Goal: Task Accomplishment & Management: Manage account settings

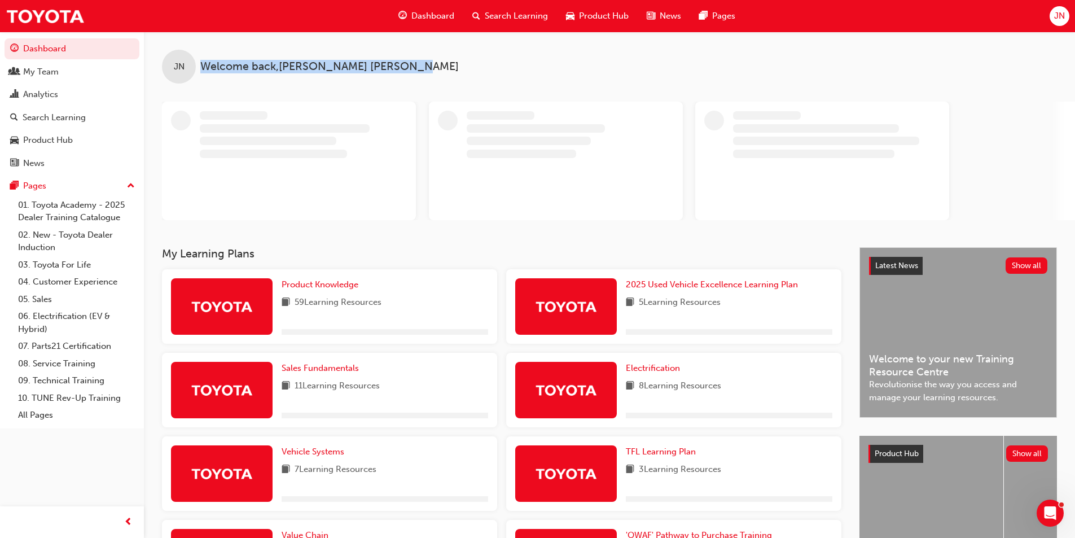
drag, startPoint x: 186, startPoint y: 34, endPoint x: 421, endPoint y: 73, distance: 238.4
click at [421, 73] on div "JN Welcome back , [PERSON_NAME]" at bounding box center [609, 58] width 931 height 52
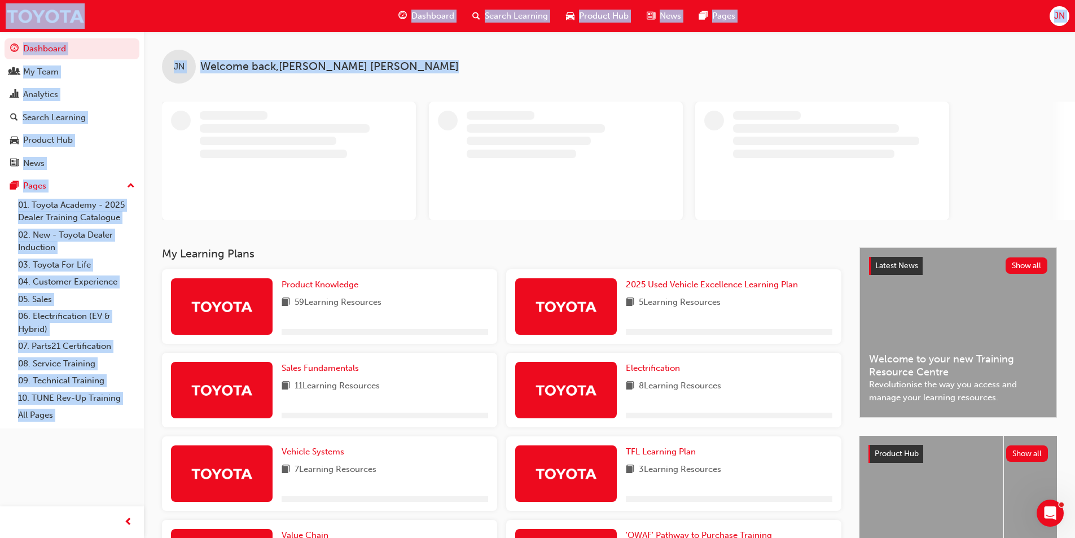
drag, startPoint x: 421, startPoint y: 73, endPoint x: 0, endPoint y: 11, distance: 425.3
click at [0, 11] on div "Dashboard Search Learning Product Hub News Pages JN Dashboard My Team Analytics…" at bounding box center [537, 269] width 1075 height 538
click at [0, 7] on div "Dashboard Search Learning Product Hub News Pages JN" at bounding box center [537, 16] width 1075 height 32
drag, startPoint x: 3, startPoint y: 5, endPoint x: 410, endPoint y: 85, distance: 415.2
click at [406, 85] on div "Dashboard Search Learning Product Hub News Pages JN Dashboard My Team Analytics…" at bounding box center [537, 269] width 1075 height 538
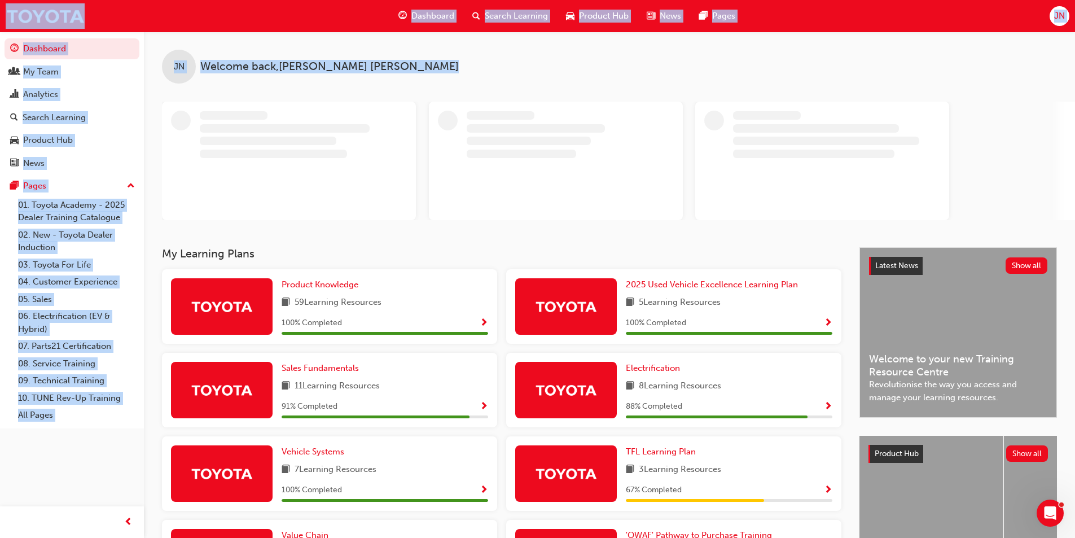
click at [422, 73] on div "JN Welcome back , [PERSON_NAME]" at bounding box center [609, 58] width 931 height 52
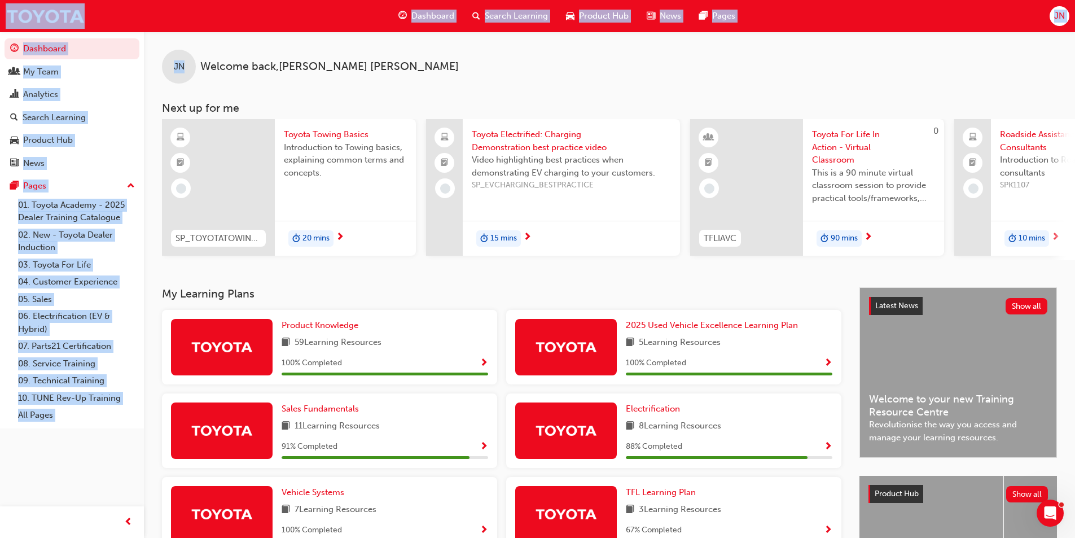
drag, startPoint x: 422, startPoint y: 73, endPoint x: 0, endPoint y: 14, distance: 426.6
click at [0, 6] on div "Dashboard Search Learning Product Hub News Pages JN" at bounding box center [537, 16] width 1075 height 32
drag, startPoint x: 1, startPoint y: 6, endPoint x: 372, endPoint y: 64, distance: 375.2
click at [369, 64] on div "Dashboard Search Learning Product Hub News Pages JN Dashboard My Team Analytics…" at bounding box center [537, 269] width 1075 height 538
click at [372, 64] on span "Welcome back , [PERSON_NAME]" at bounding box center [329, 66] width 258 height 13
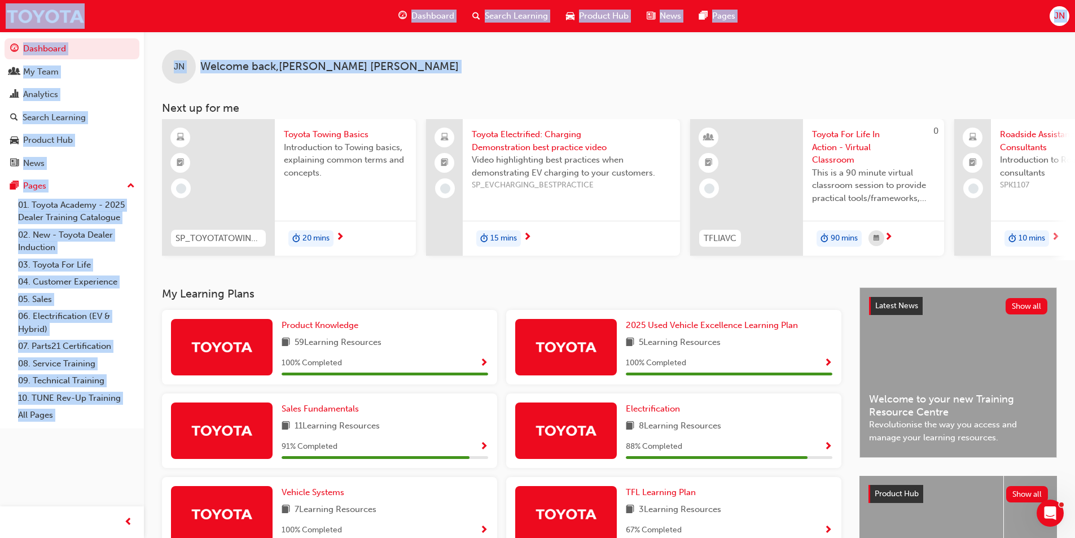
drag, startPoint x: 372, startPoint y: 64, endPoint x: 3, endPoint y: 14, distance: 372.4
click at [3, 14] on div "Dashboard Search Learning Product Hub News Pages JN Dashboard My Team Analytics…" at bounding box center [537, 269] width 1075 height 538
click at [3, 14] on div "Dashboard Search Learning Product Hub News Pages JN" at bounding box center [537, 16] width 1075 height 32
drag, startPoint x: 3, startPoint y: 14, endPoint x: 395, endPoint y: 70, distance: 396.1
click at [394, 70] on div "Dashboard Search Learning Product Hub News Pages JN Dashboard My Team Analytics…" at bounding box center [537, 269] width 1075 height 538
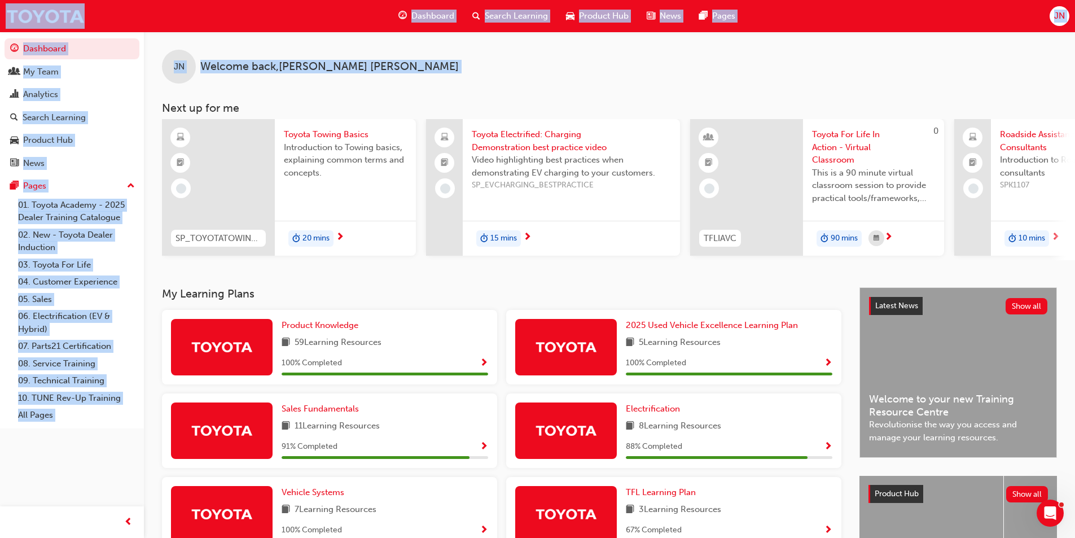
click at [395, 70] on div "JN Welcome back , [PERSON_NAME]" at bounding box center [609, 58] width 931 height 52
drag, startPoint x: 395, startPoint y: 70, endPoint x: 0, endPoint y: 12, distance: 399.0
click at [0, 12] on div "Dashboard Search Learning Product Hub News Pages JN Dashboard My Team Analytics…" at bounding box center [537, 269] width 1075 height 538
click at [2, 9] on div "Dashboard Search Learning Product Hub News Pages JN" at bounding box center [537, 16] width 1075 height 32
drag, startPoint x: 2, startPoint y: 9, endPoint x: 416, endPoint y: 67, distance: 418.0
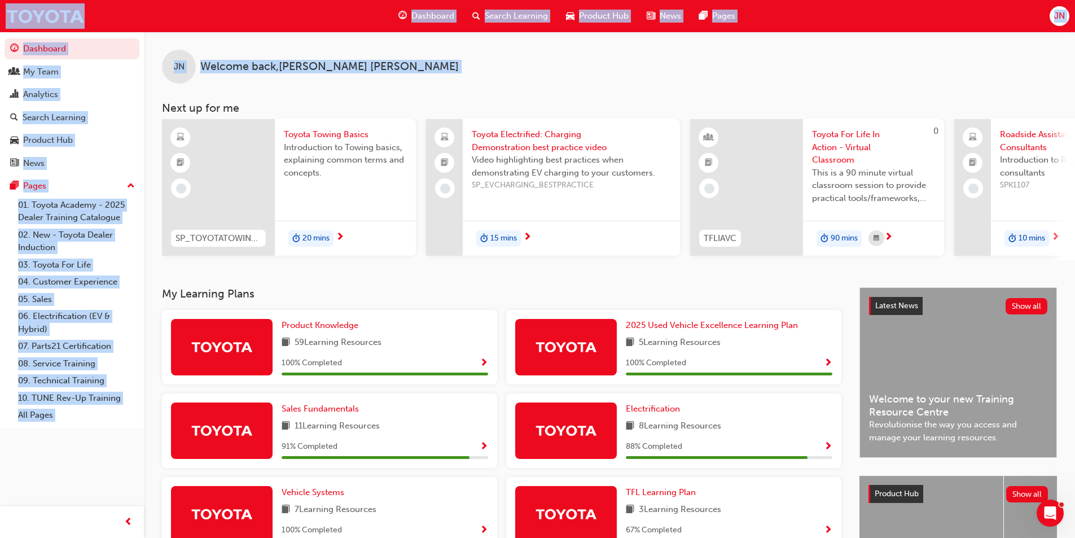
click at [416, 67] on div "Dashboard Search Learning Product Hub News Pages JN Dashboard My Team Analytics…" at bounding box center [537, 269] width 1075 height 538
click at [416, 67] on div "JN Welcome back , [PERSON_NAME]" at bounding box center [609, 58] width 931 height 52
drag, startPoint x: 416, startPoint y: 67, endPoint x: 1, endPoint y: 14, distance: 418.4
click at [1, 15] on div "Dashboard Search Learning Product Hub News Pages JN Dashboard My Team Analytics…" at bounding box center [537, 269] width 1075 height 538
click at [1, 14] on div "Dashboard Search Learning Product Hub News Pages JN" at bounding box center [537, 16] width 1075 height 32
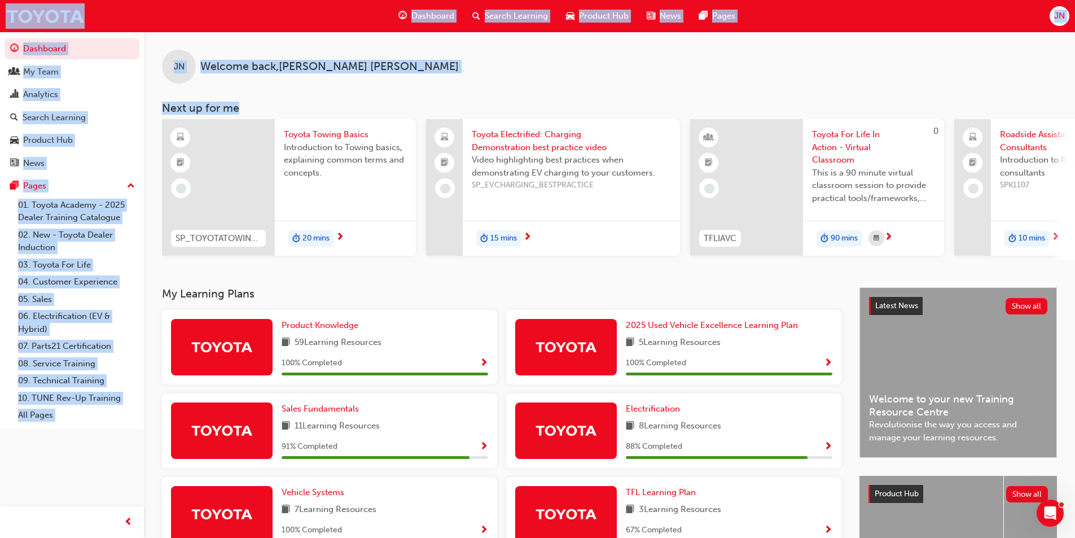
drag, startPoint x: 1, startPoint y: 14, endPoint x: 411, endPoint y: 86, distance: 416.3
click at [411, 86] on div "Dashboard Search Learning Product Hub News Pages JN Dashboard My Team Analytics…" at bounding box center [537, 269] width 1075 height 538
click at [411, 86] on div "JN Welcome back , [PERSON_NAME] Next up for me SP_TOYOTATOWING_0424 Toyota Towi…" at bounding box center [609, 146] width 931 height 228
drag, startPoint x: 410, startPoint y: 89, endPoint x: 0, endPoint y: 9, distance: 417.8
click at [0, 9] on div "Dashboard Search Learning Product Hub News Pages JN Dashboard My Team Analytics…" at bounding box center [537, 269] width 1075 height 538
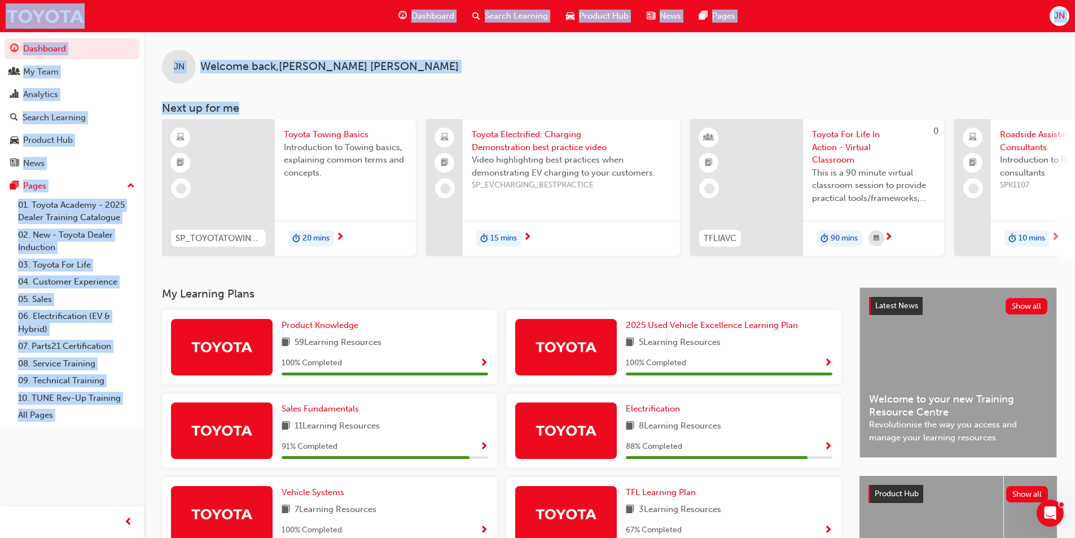
click at [1, 8] on div "Dashboard Search Learning Product Hub News Pages JN" at bounding box center [537, 16] width 1075 height 32
drag, startPoint x: 1, startPoint y: 8, endPoint x: 434, endPoint y: 73, distance: 438.0
click at [434, 73] on div "Dashboard Search Learning Product Hub News Pages JN Dashboard My Team Analytics…" at bounding box center [537, 269] width 1075 height 538
click at [434, 73] on div "JN Welcome back , [PERSON_NAME]" at bounding box center [609, 58] width 931 height 52
drag, startPoint x: 434, startPoint y: 73, endPoint x: 0, endPoint y: 14, distance: 437.8
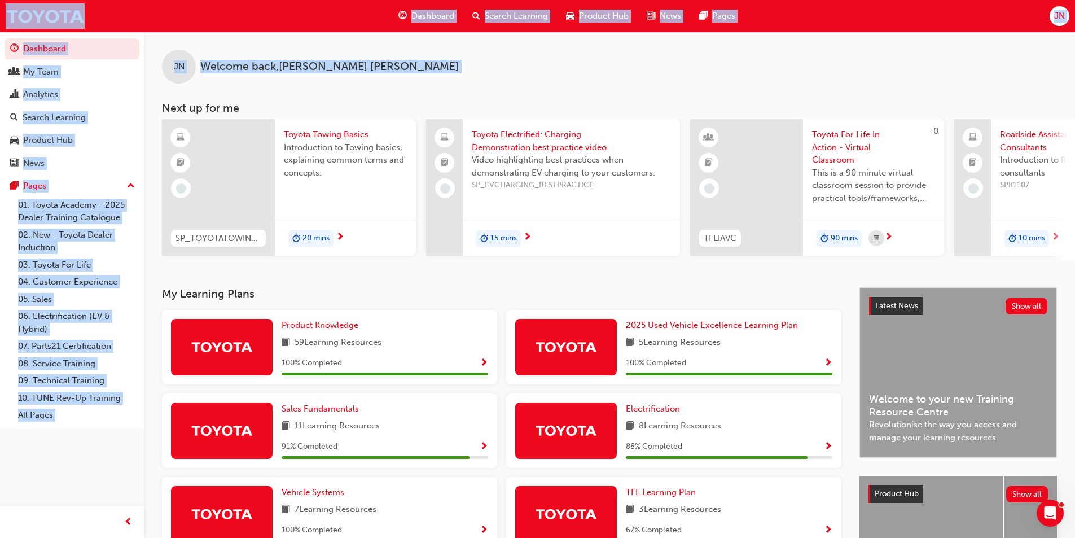
click at [0, 14] on div "Dashboard Search Learning Product Hub News Pages JN Dashboard My Team Analytics…" at bounding box center [537, 269] width 1075 height 538
click at [0, 14] on div "Dashboard Search Learning Product Hub News Pages JN" at bounding box center [537, 16] width 1075 height 32
drag, startPoint x: 0, startPoint y: 14, endPoint x: 415, endPoint y: 83, distance: 421.0
click at [415, 83] on div "Dashboard Search Learning Product Hub News Pages JN Dashboard My Team Analytics…" at bounding box center [537, 269] width 1075 height 538
click at [417, 93] on div "JN Welcome back , [PERSON_NAME] Next up for me SP_TOYOTATOWING_0424 Toyota Towi…" at bounding box center [609, 146] width 931 height 228
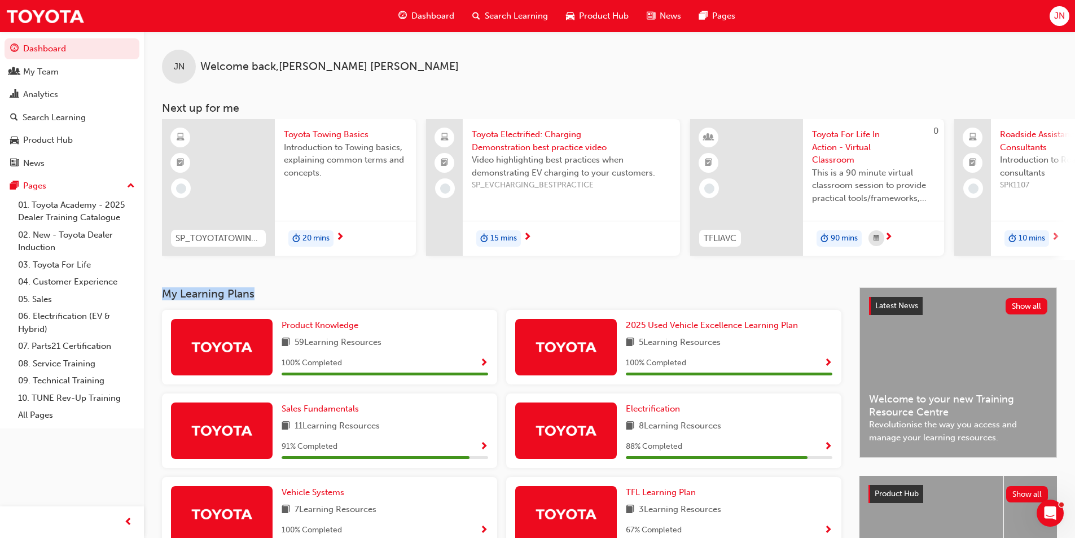
drag, startPoint x: 232, startPoint y: 296, endPoint x: 162, endPoint y: 296, distance: 69.4
click at [162, 296] on h3 "My Learning Plans" at bounding box center [501, 293] width 679 height 13
click at [171, 296] on h3 "My Learning Plans" at bounding box center [501, 293] width 679 height 13
drag, startPoint x: 171, startPoint y: 296, endPoint x: 266, endPoint y: 297, distance: 94.8
click at [266, 297] on h3 "My Learning Plans" at bounding box center [501, 293] width 679 height 13
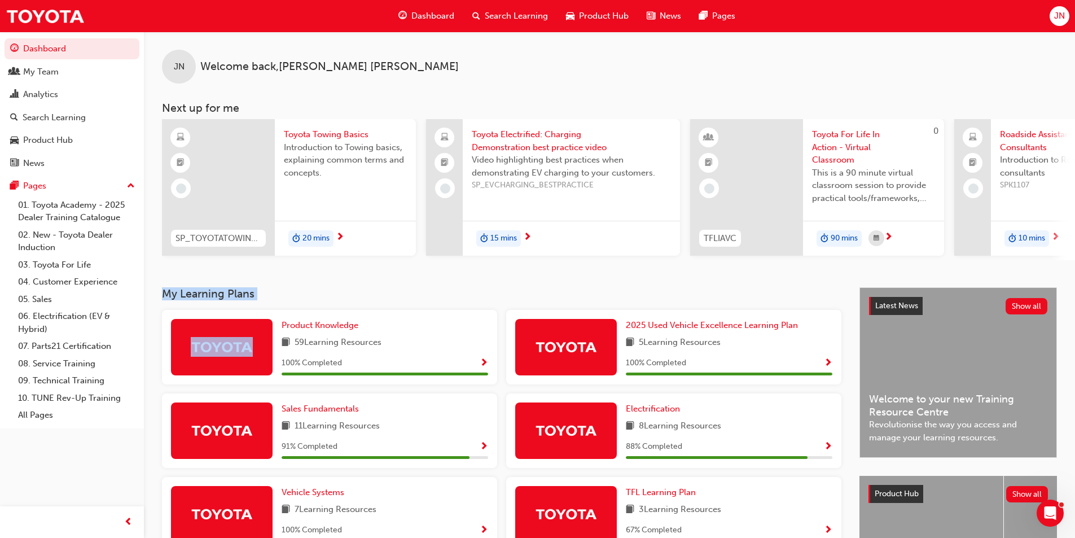
click at [266, 297] on h3 "My Learning Plans" at bounding box center [501, 293] width 679 height 13
drag, startPoint x: 266, startPoint y: 297, endPoint x: 175, endPoint y: 297, distance: 90.8
click at [175, 297] on h3 "My Learning Plans" at bounding box center [501, 293] width 679 height 13
click at [167, 294] on h3 "My Learning Plans" at bounding box center [501, 293] width 679 height 13
drag, startPoint x: 167, startPoint y: 294, endPoint x: 262, endPoint y: 294, distance: 95.3
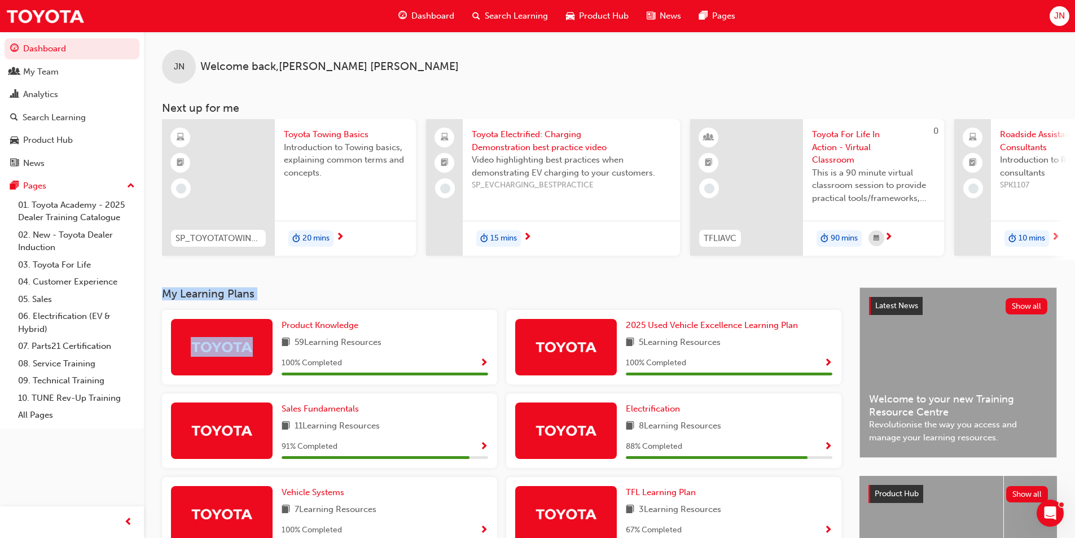
click at [262, 294] on h3 "My Learning Plans" at bounding box center [501, 293] width 679 height 13
click at [204, 300] on h3 "My Learning Plans" at bounding box center [501, 293] width 679 height 13
drag, startPoint x: 204, startPoint y: 300, endPoint x: 169, endPoint y: 301, distance: 35.0
click at [169, 300] on h3 "My Learning Plans" at bounding box center [501, 293] width 679 height 13
click at [212, 298] on h3 "My Learning Plans" at bounding box center [501, 293] width 679 height 13
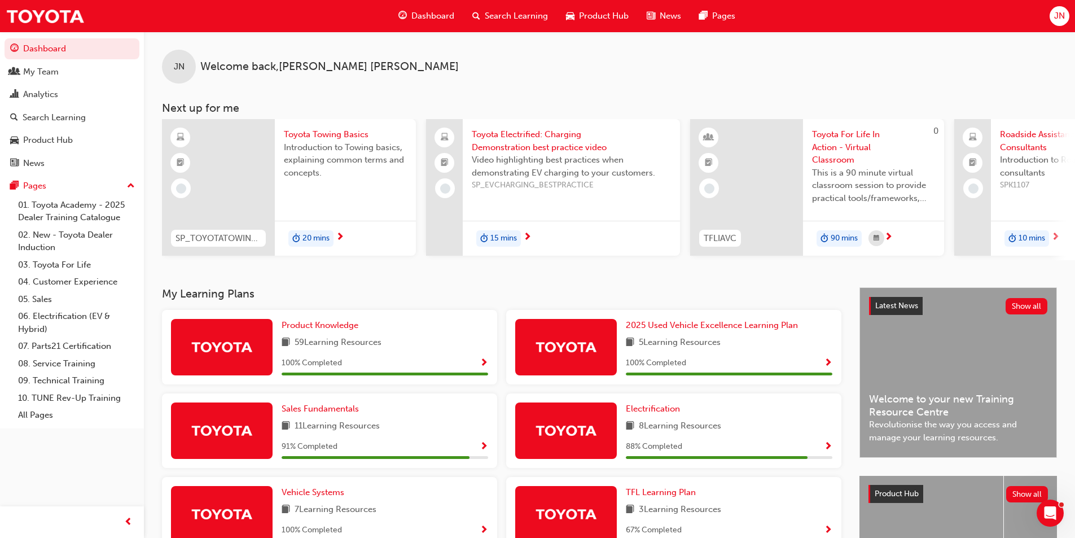
drag, startPoint x: 202, startPoint y: 298, endPoint x: 235, endPoint y: 297, distance: 32.8
click at [202, 298] on h3 "My Learning Plans" at bounding box center [501, 293] width 679 height 13
drag, startPoint x: 235, startPoint y: 297, endPoint x: 263, endPoint y: 296, distance: 28.8
click at [263, 297] on h3 "My Learning Plans" at bounding box center [501, 293] width 679 height 13
click at [209, 295] on h3 "My Learning Plans" at bounding box center [501, 293] width 679 height 13
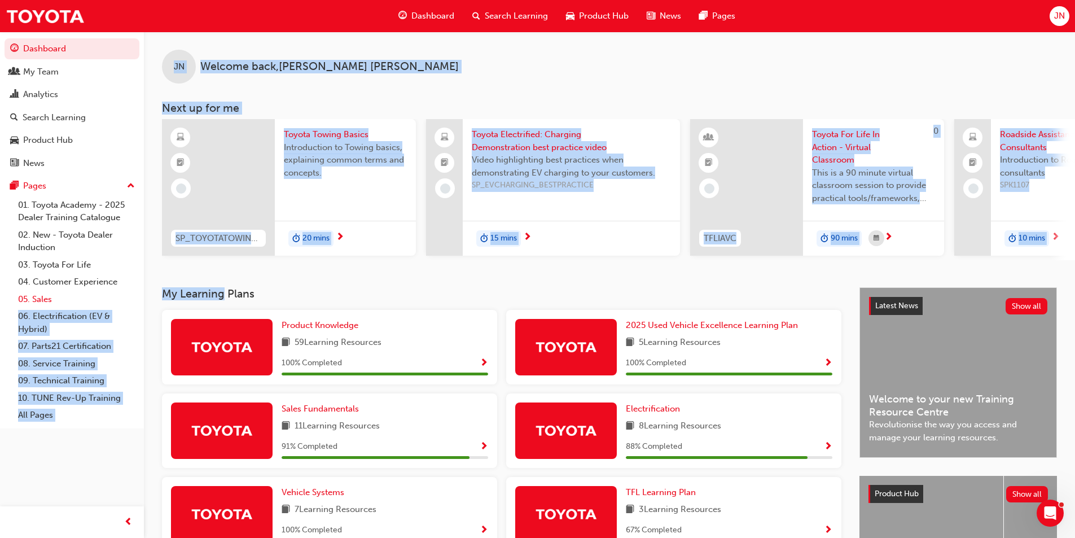
drag, startPoint x: 209, startPoint y: 295, endPoint x: 131, endPoint y: 301, distance: 78.1
click at [130, 301] on div "Dashboard My Team Analytics Search Learning Product Hub News Pages Pages 01. To…" at bounding box center [537, 386] width 1075 height 773
click at [209, 299] on h3 "My Learning Plans" at bounding box center [501, 293] width 679 height 13
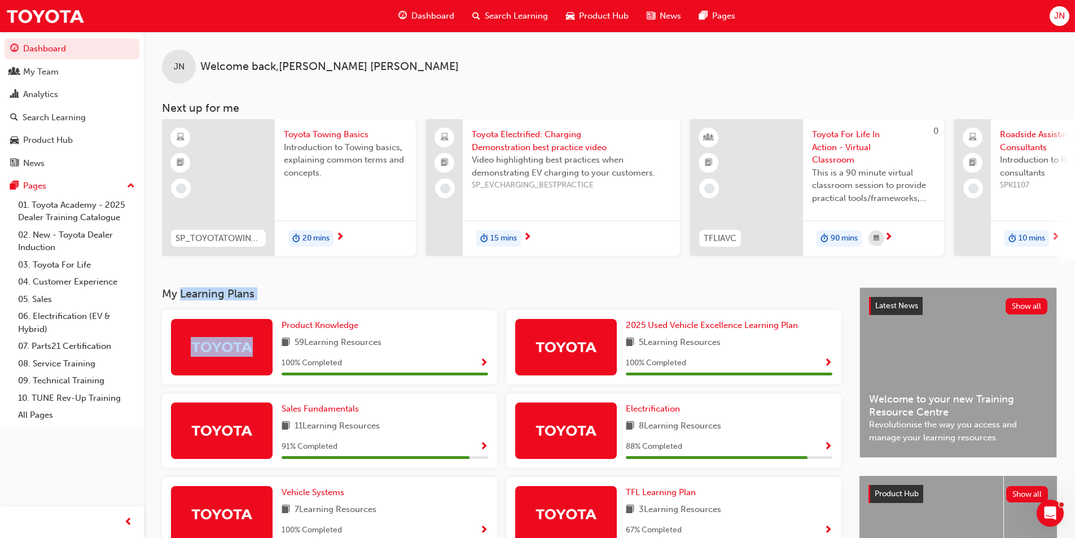
drag, startPoint x: 209, startPoint y: 299, endPoint x: 254, endPoint y: 298, distance: 45.7
click at [268, 298] on h3 "My Learning Plans" at bounding box center [501, 293] width 679 height 13
click at [204, 296] on h3 "My Learning Plans" at bounding box center [501, 293] width 679 height 13
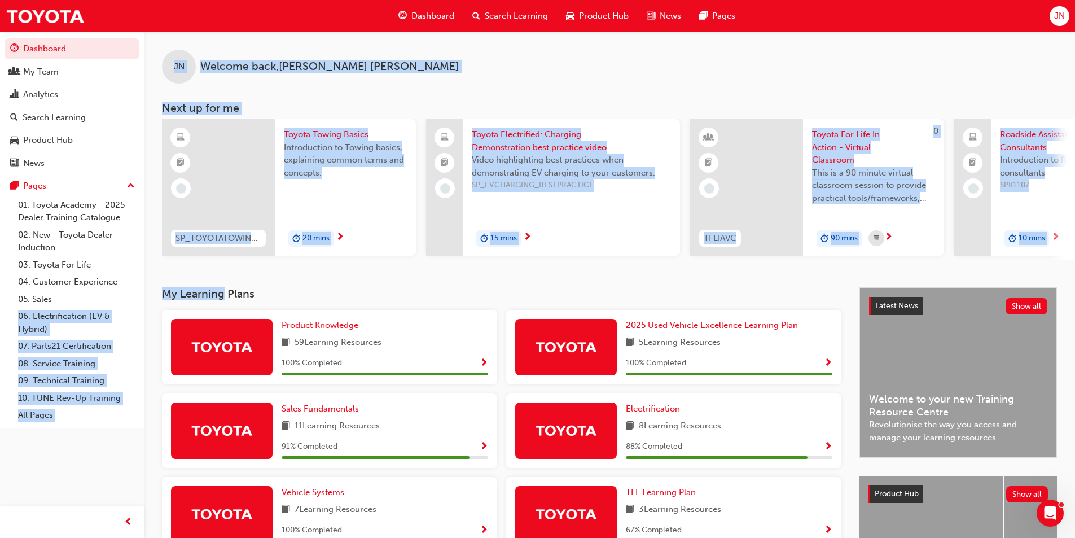
drag, startPoint x: 204, startPoint y: 296, endPoint x: 143, endPoint y: 299, distance: 61.6
click at [143, 299] on div "Dashboard My Team Analytics Search Learning Product Hub News Pages Pages 01. To…" at bounding box center [537, 386] width 1075 height 773
click at [202, 297] on h3 "My Learning Plans" at bounding box center [501, 293] width 679 height 13
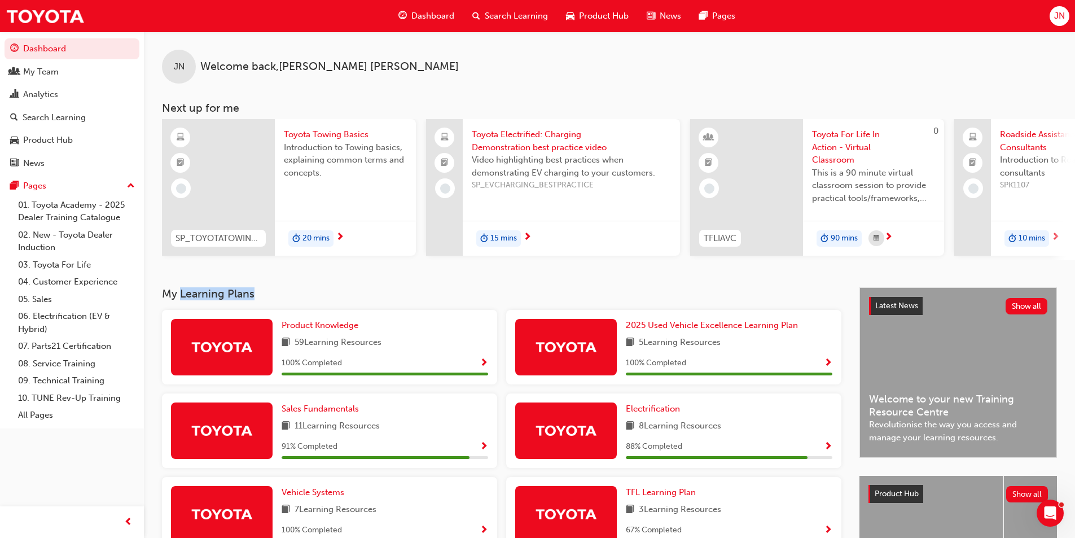
drag, startPoint x: 202, startPoint y: 297, endPoint x: 251, endPoint y: 297, distance: 48.5
click at [251, 297] on h3 "My Learning Plans" at bounding box center [501, 293] width 679 height 13
click at [212, 297] on h3 "My Learning Plans" at bounding box center [501, 293] width 679 height 13
drag, startPoint x: 212, startPoint y: 297, endPoint x: 188, endPoint y: 300, distance: 23.3
click at [156, 300] on div "My Learning Plans Product Knowledge 59 Learning Resources 100 % Completed 2025 …" at bounding box center [609, 515] width 931 height 457
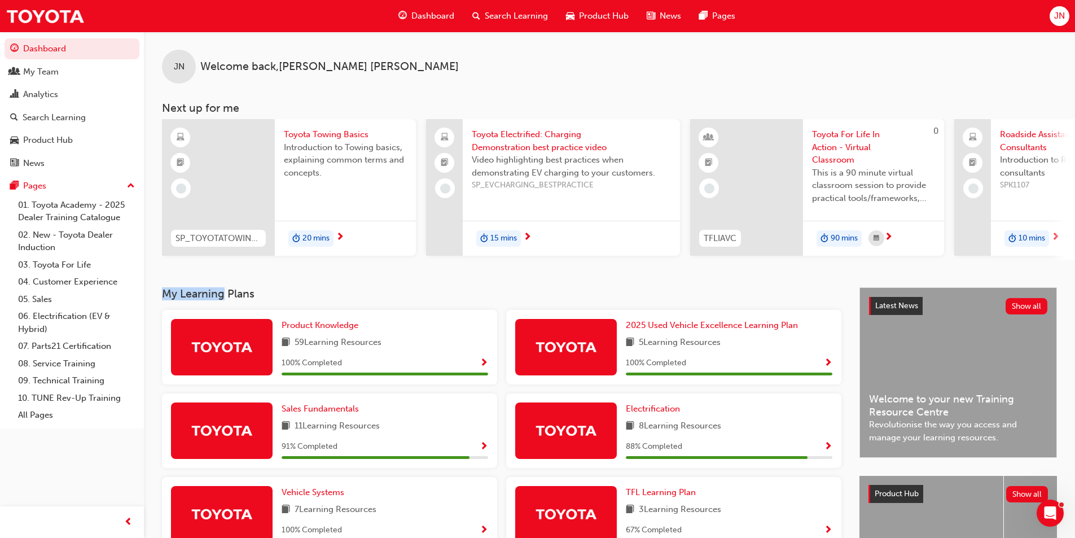
click at [203, 300] on h3 "My Learning Plans" at bounding box center [501, 293] width 679 height 13
drag, startPoint x: 203, startPoint y: 300, endPoint x: 256, endPoint y: 298, distance: 52.5
click at [256, 298] on h3 "My Learning Plans" at bounding box center [501, 293] width 679 height 13
click at [205, 298] on h3 "My Learning Plans" at bounding box center [501, 293] width 679 height 13
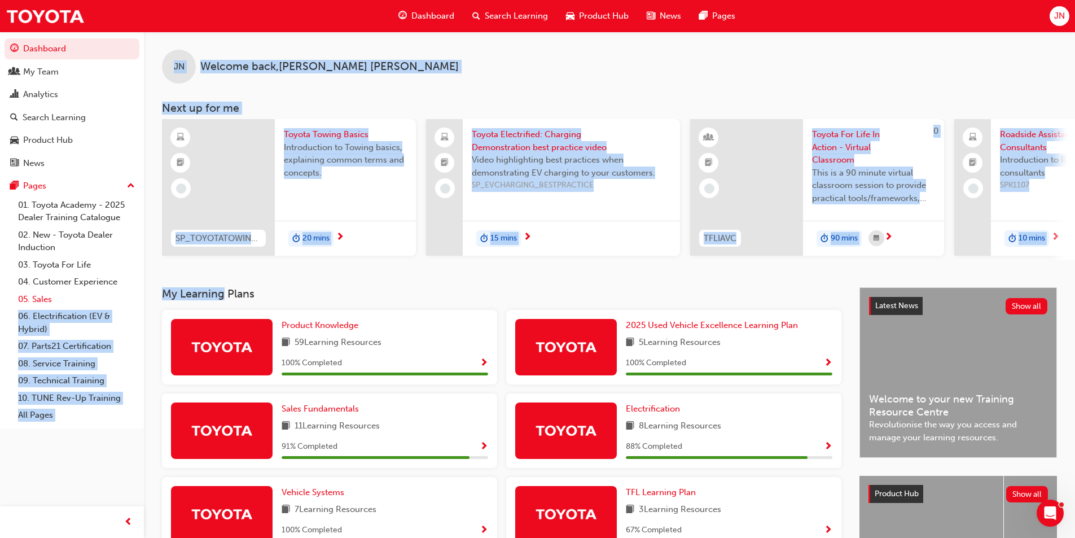
drag, startPoint x: 205, startPoint y: 298, endPoint x: 135, endPoint y: 304, distance: 70.2
click at [135, 304] on div "Dashboard My Team Analytics Search Learning Product Hub News Pages Pages 01. To…" at bounding box center [537, 386] width 1075 height 773
click at [212, 294] on h3 "My Learning Plans" at bounding box center [501, 293] width 679 height 13
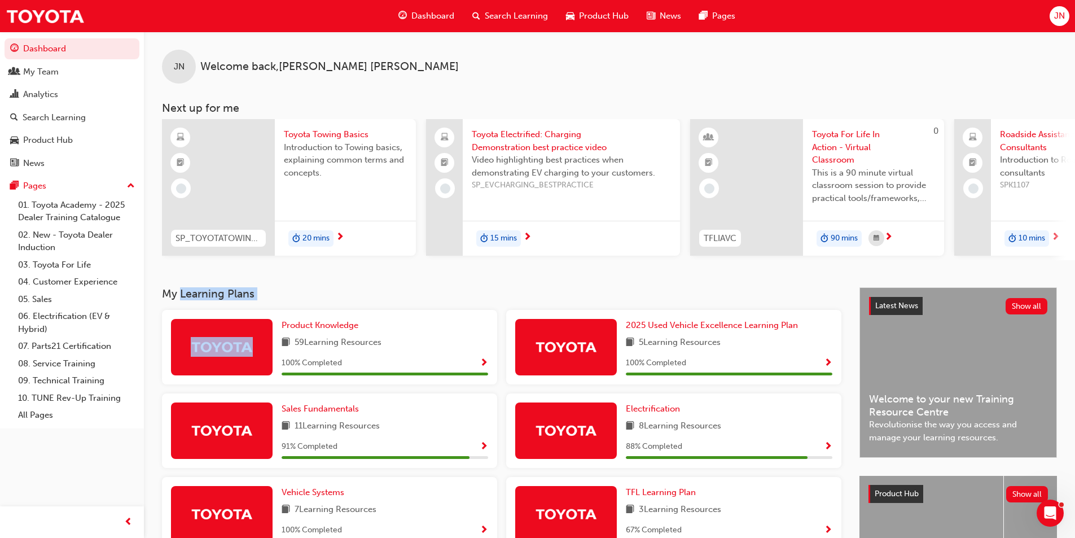
drag, startPoint x: 212, startPoint y: 294, endPoint x: 261, endPoint y: 293, distance: 49.1
click at [261, 293] on h3 "My Learning Plans" at bounding box center [501, 293] width 679 height 13
click at [251, 293] on h3 "My Learning Plans" at bounding box center [501, 293] width 679 height 13
click at [67, 71] on div "My Team" at bounding box center [72, 72] width 124 height 14
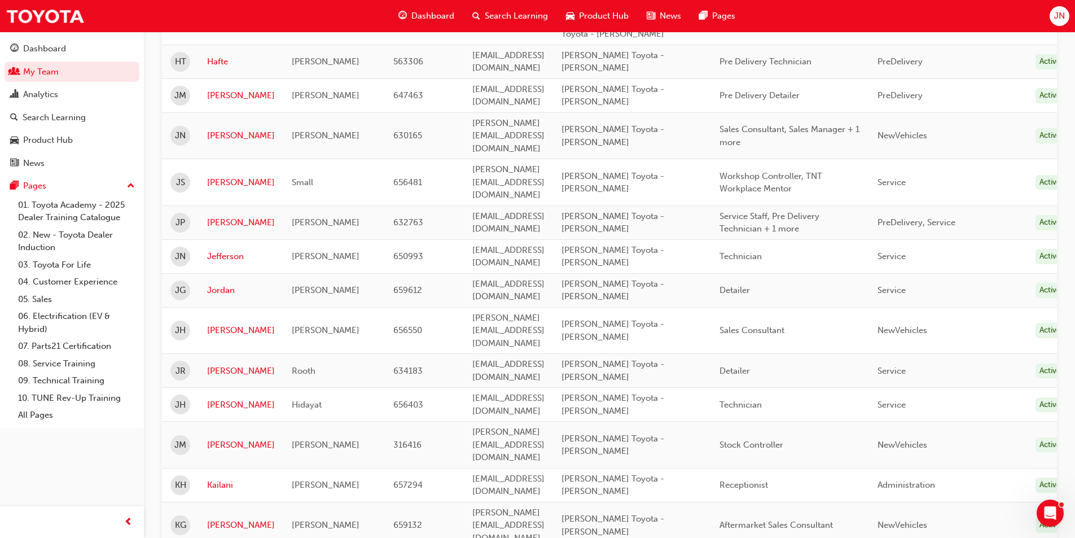
scroll to position [1332, 0]
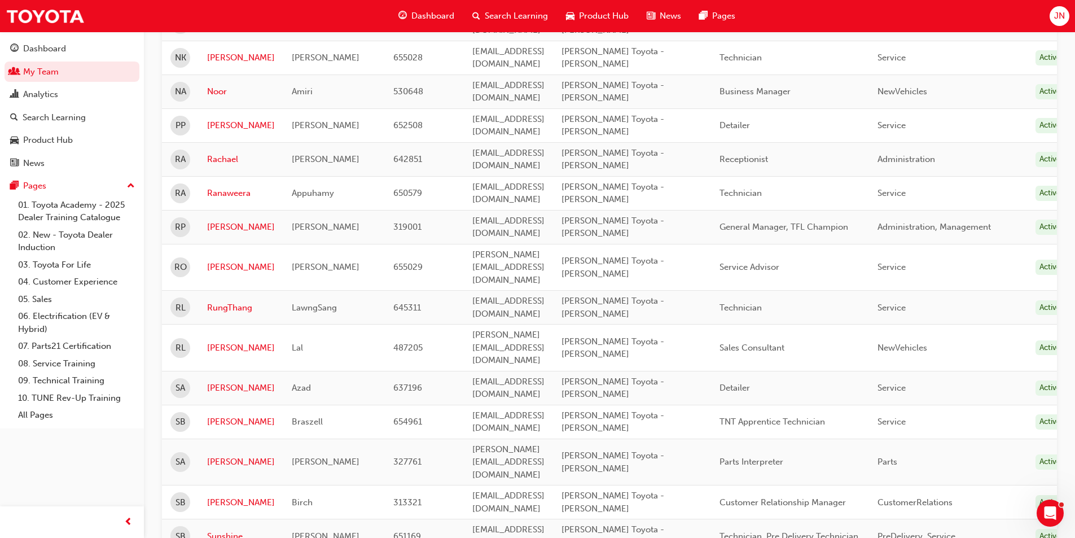
scroll to position [192, 0]
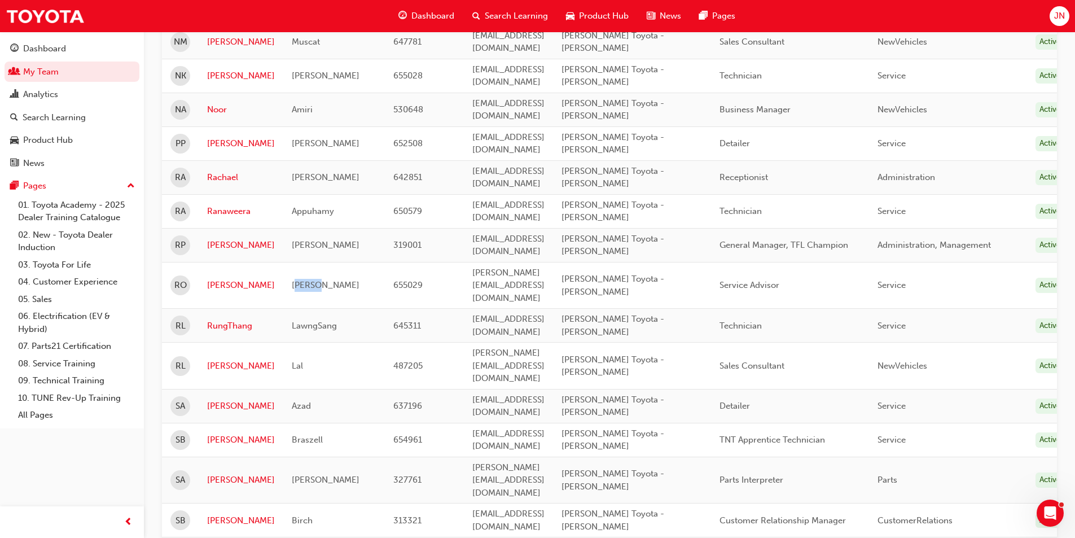
drag
click at [327, 279] on div "[PERSON_NAME]" at bounding box center [334, 285] width 85 height 13
drag, startPoint x: 327, startPoint y: 236, endPoint x: 285, endPoint y: 236, distance: 42.3
click at [285, 262] on td "[PERSON_NAME]" at bounding box center [334, 285] width 102 height 47
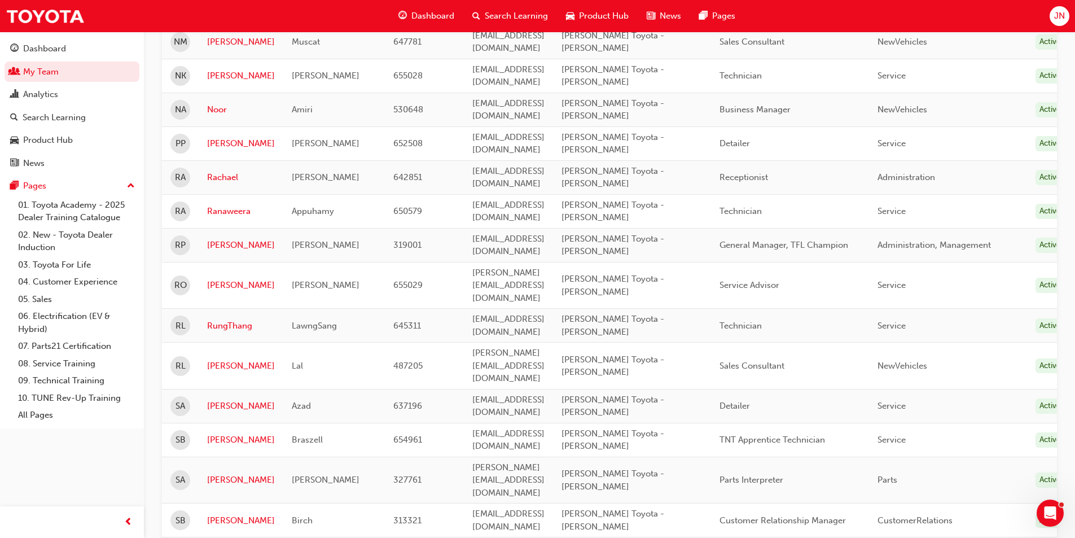
click at [292, 240] on span "[PERSON_NAME]" at bounding box center [326, 245] width 68 height 10
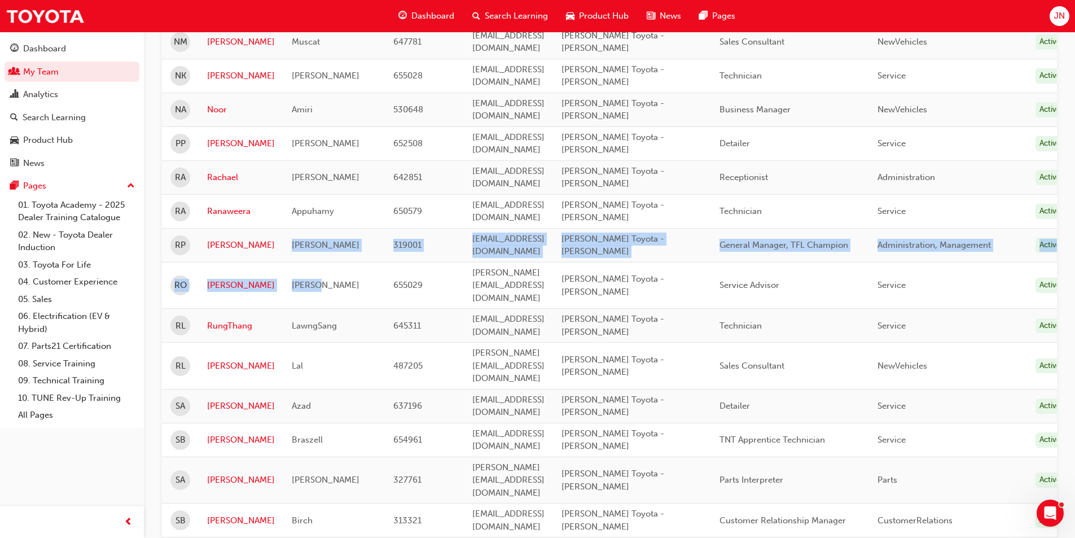
click at [312, 241] on tbody "NM [PERSON_NAME] 647781 [EMAIL_ADDRESS][DOMAIN_NAME] [PERSON_NAME] Toyota - [PE…" at bounding box center [618, 407] width 913 height 765
click at [312, 279] on div "[PERSON_NAME]" at bounding box center [334, 285] width 85 height 13
click at [295, 207] on tbody "NM [PERSON_NAME] 647781 [EMAIL_ADDRESS][DOMAIN_NAME] [PERSON_NAME] Toyota - [PE…" at bounding box center [618, 407] width 913 height 765
click at [295, 240] on span "[PERSON_NAME]" at bounding box center [326, 245] width 68 height 10
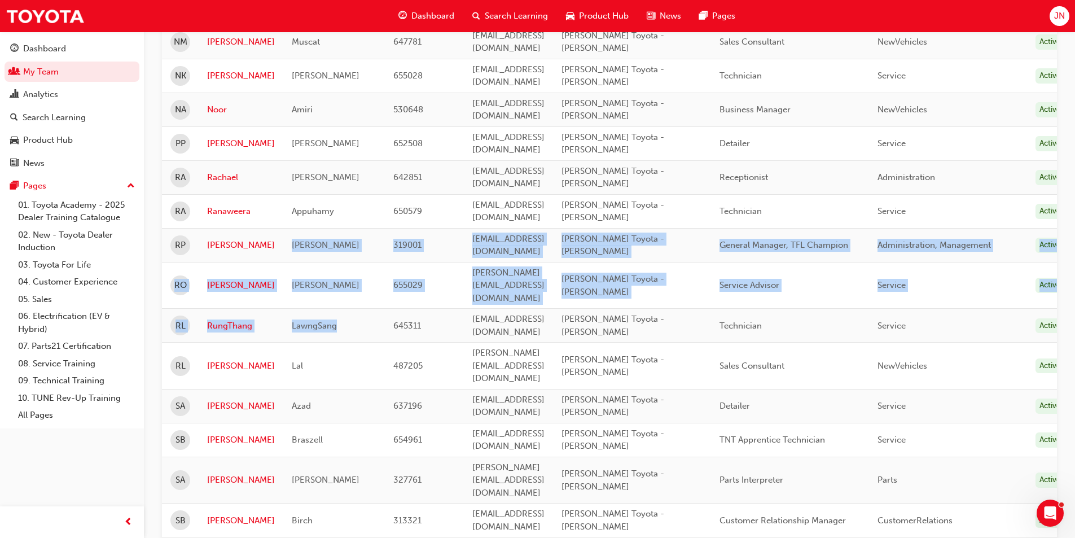
click at [336, 263] on tbody "NM [PERSON_NAME] 647781 [EMAIL_ADDRESS][DOMAIN_NAME] [PERSON_NAME] Toyota - [PE…" at bounding box center [618, 407] width 913 height 765
click at [336, 319] on div "LawngSang" at bounding box center [334, 325] width 85 height 13
click at [317, 191] on tbody "NM [PERSON_NAME] 647781 [EMAIL_ADDRESS][DOMAIN_NAME] [PERSON_NAME] Toyota - [PE…" at bounding box center [618, 407] width 913 height 765
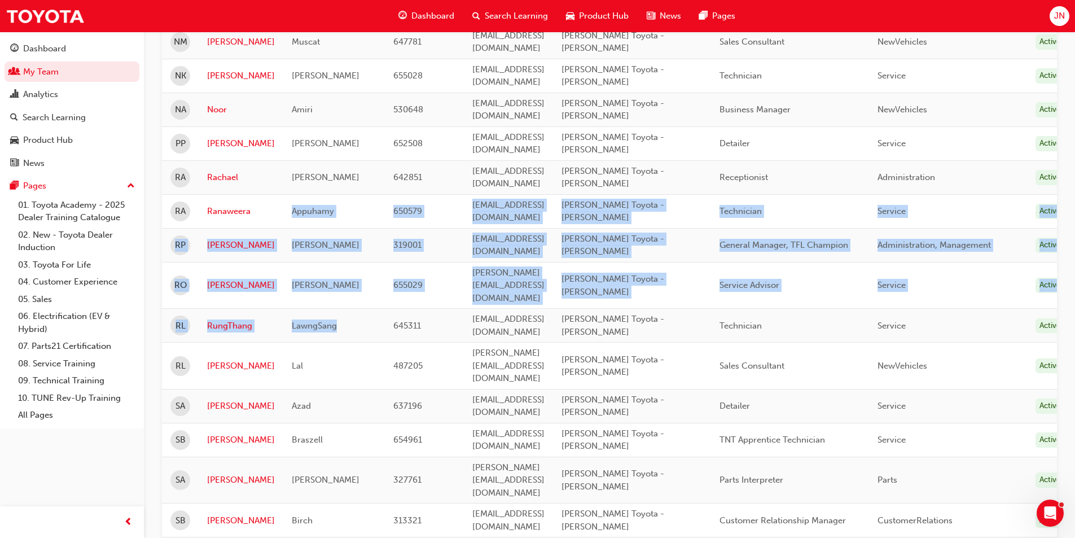
click at [317, 194] on td "Appuhamy" at bounding box center [334, 211] width 102 height 34
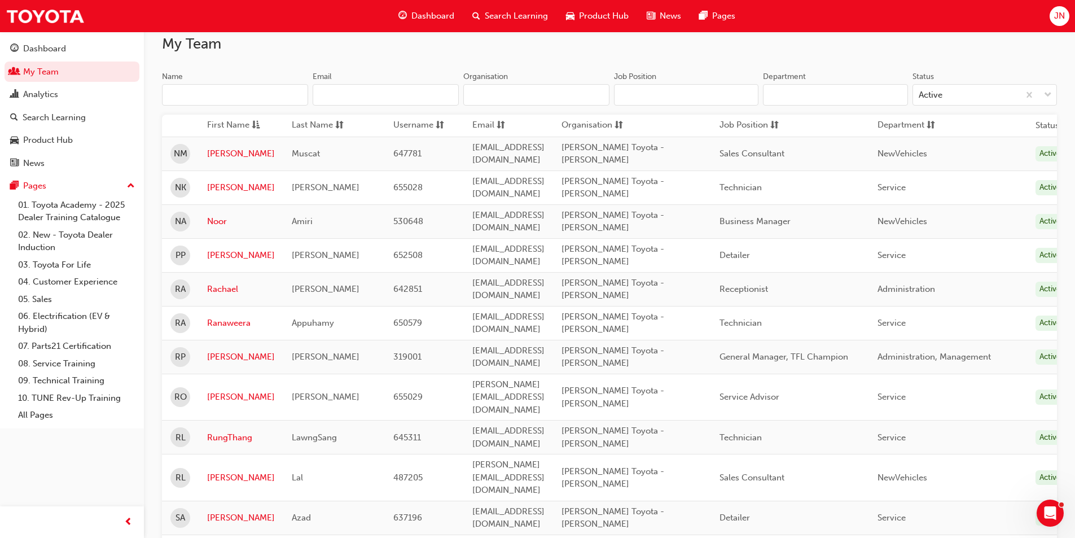
scroll to position [135, 0]
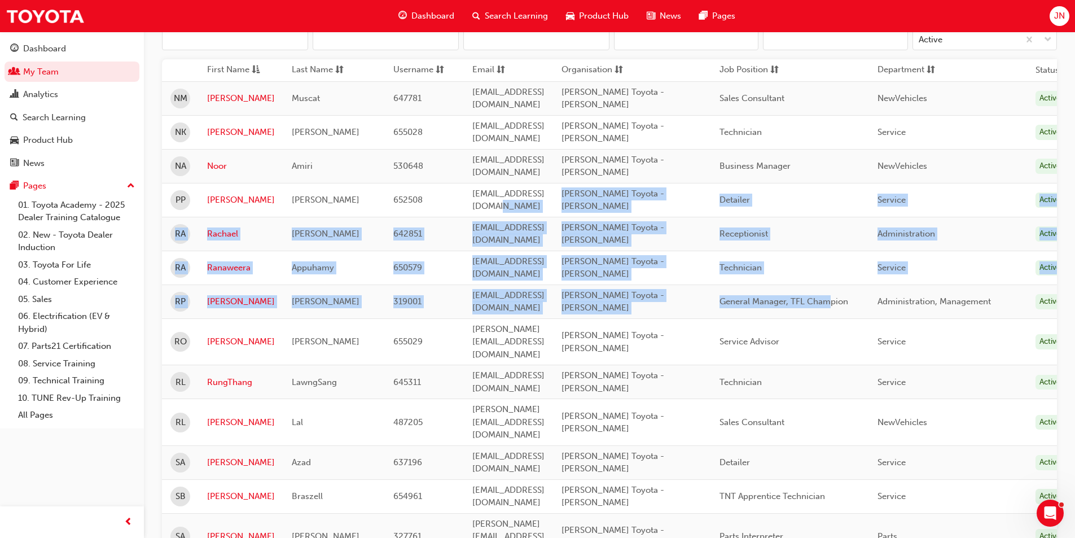
drag, startPoint x: 883, startPoint y: 261, endPoint x: 534, endPoint y: 164, distance: 362.4
click at [534, 164] on tbody "NM [PERSON_NAME] 647781 [EMAIL_ADDRESS][DOMAIN_NAME] [PERSON_NAME] Toyota - [PE…" at bounding box center [618, 463] width 913 height 765
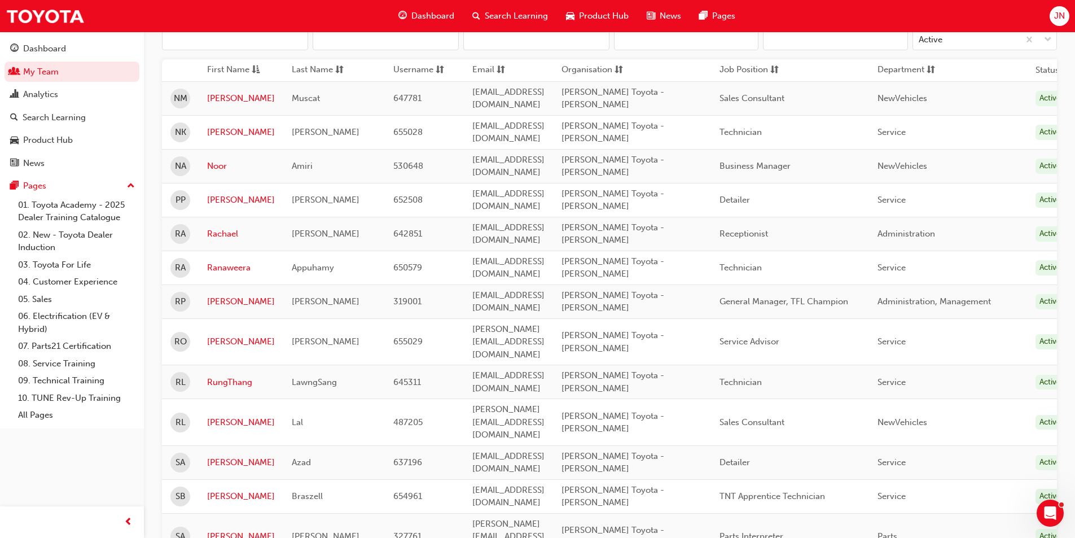
click at [385, 135] on td "655028" at bounding box center [424, 132] width 79 height 34
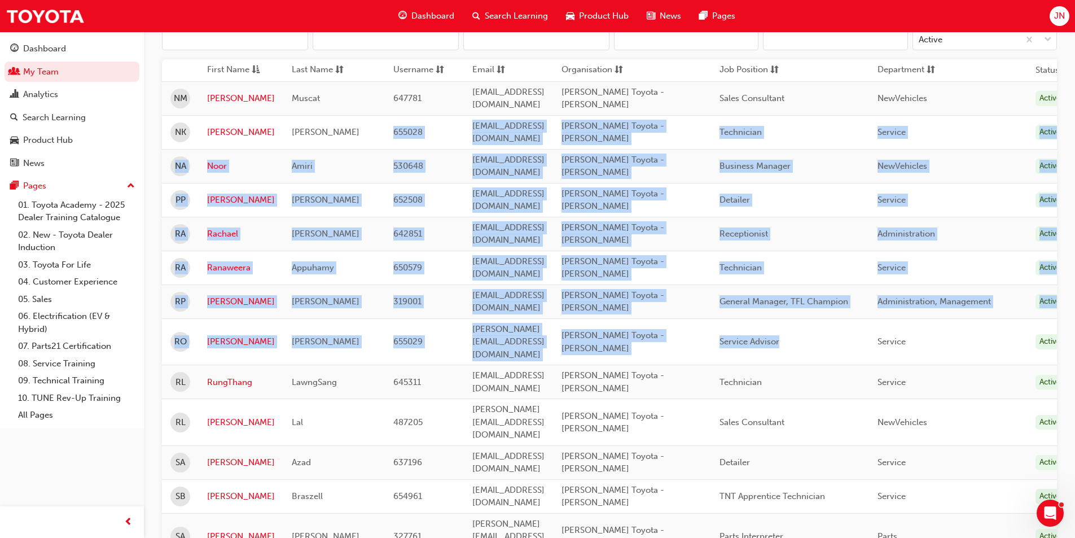
drag, startPoint x: 384, startPoint y: 135, endPoint x: 890, endPoint y: 312, distance: 536.1
click at [890, 311] on tbody "NM [PERSON_NAME] 647781 [EMAIL_ADDRESS][DOMAIN_NAME] [PERSON_NAME] Toyota - [PE…" at bounding box center [618, 463] width 913 height 765
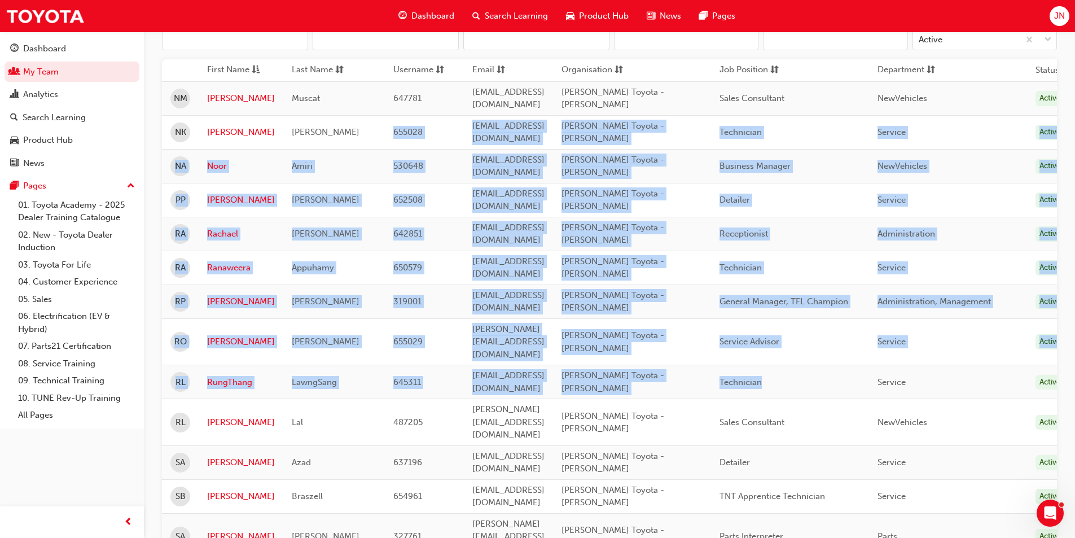
click at [869, 365] on td "Technician" at bounding box center [790, 382] width 158 height 34
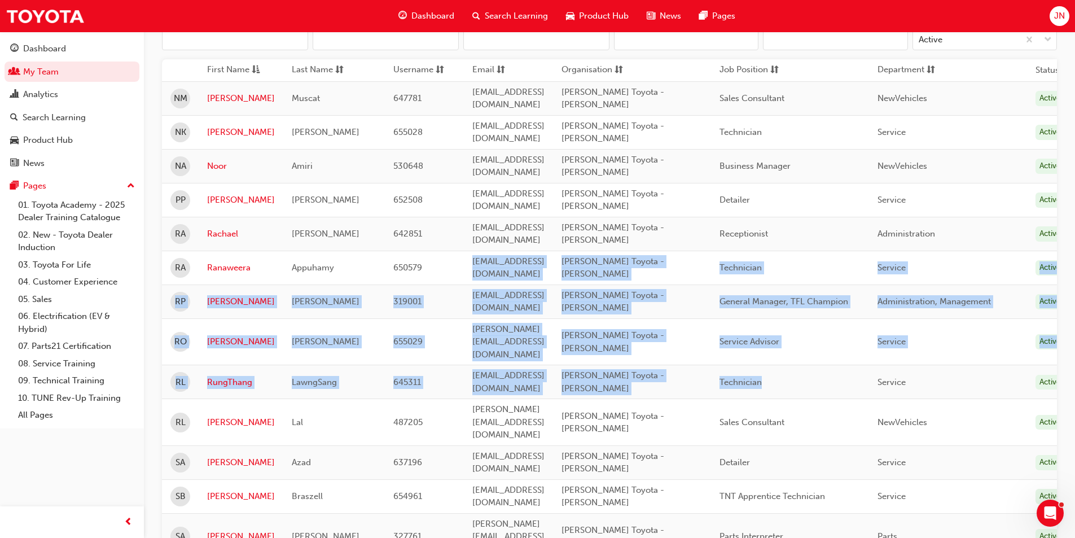
drag, startPoint x: 878, startPoint y: 328, endPoint x: 398, endPoint y: 198, distance: 497.4
click at [399, 202] on tbody "NM [PERSON_NAME] 647781 [EMAIL_ADDRESS][DOMAIN_NAME] [PERSON_NAME] Toyota - [PE…" at bounding box center [618, 463] width 913 height 765
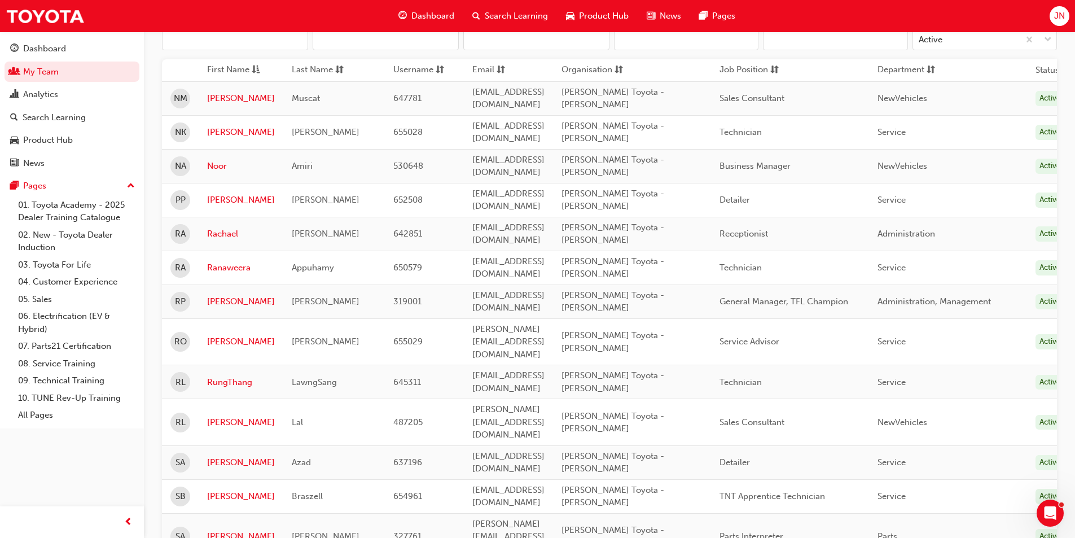
click at [393, 183] on td "652508" at bounding box center [424, 200] width 79 height 34
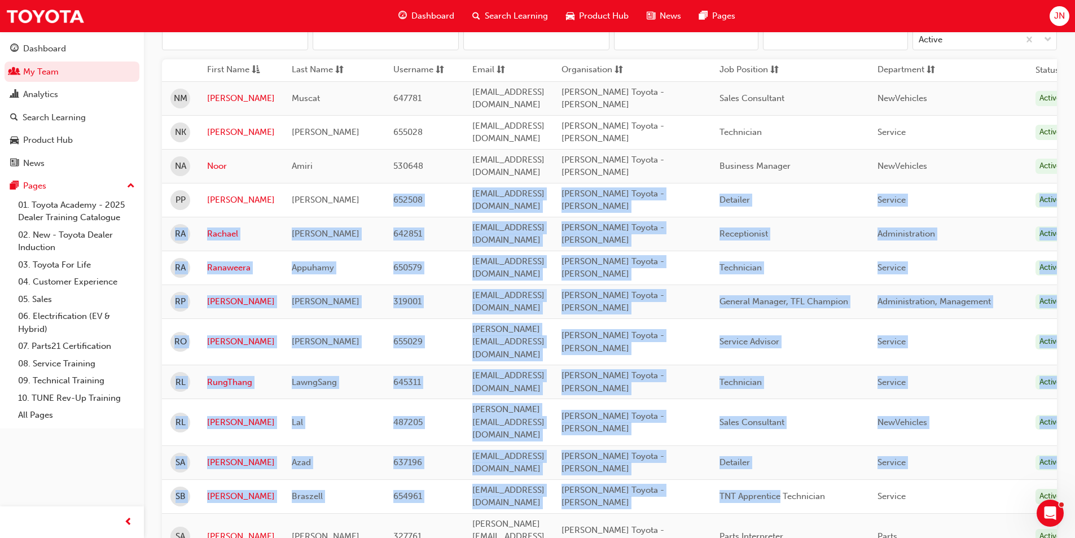
click at [822, 406] on tbody "NM [PERSON_NAME] 647781 [EMAIL_ADDRESS][DOMAIN_NAME] [PERSON_NAME] Toyota - [PE…" at bounding box center [618, 463] width 913 height 765
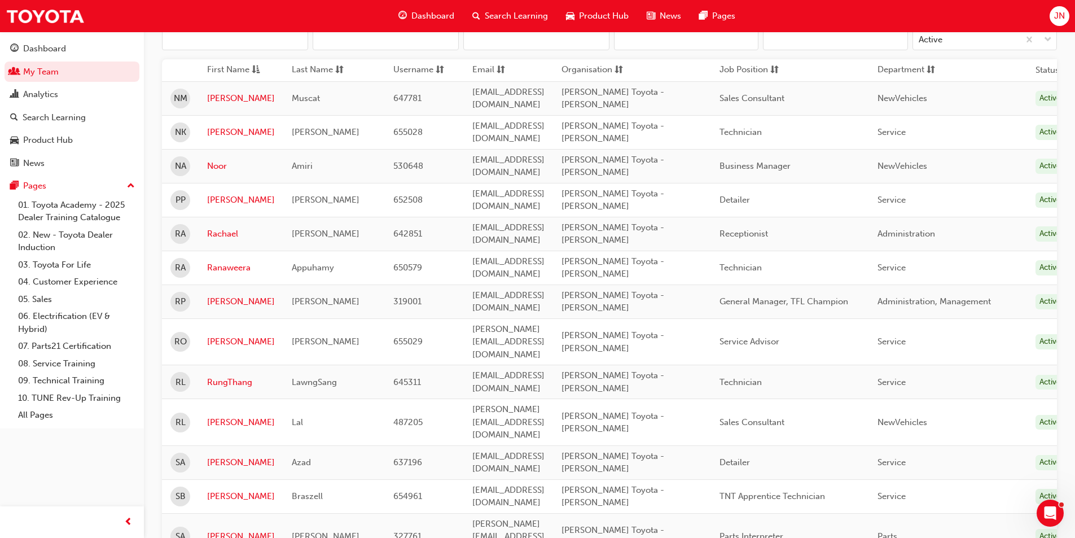
click at [832, 513] on td "Parts Interpreter" at bounding box center [790, 536] width 158 height 47
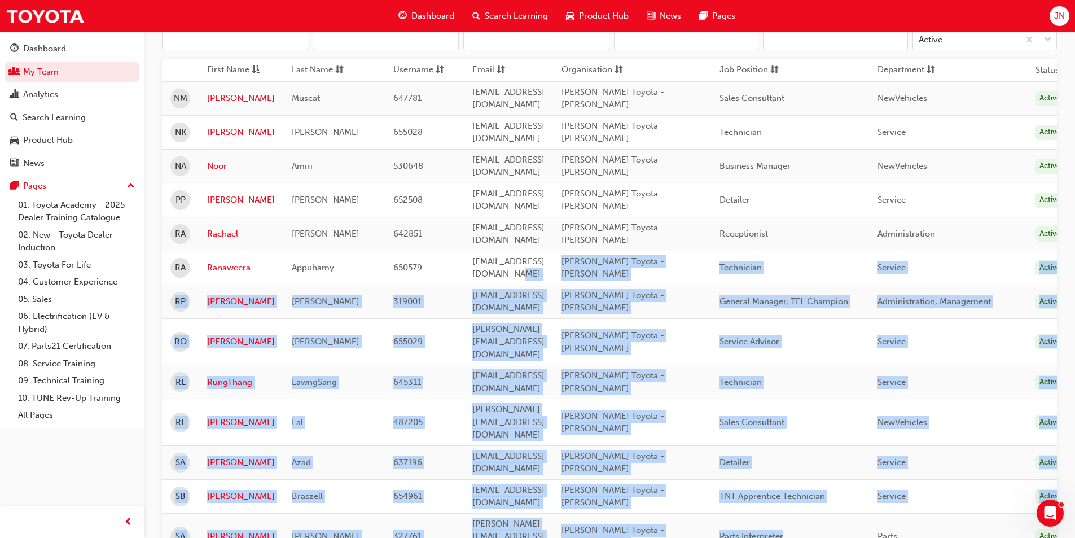
drag, startPoint x: 832, startPoint y: 427, endPoint x: 579, endPoint y: 243, distance: 313.0
click at [580, 246] on tbody "NM [PERSON_NAME] 647781 [EMAIL_ADDRESS][DOMAIN_NAME] [PERSON_NAME] Toyota - [PE…" at bounding box center [618, 463] width 913 height 765
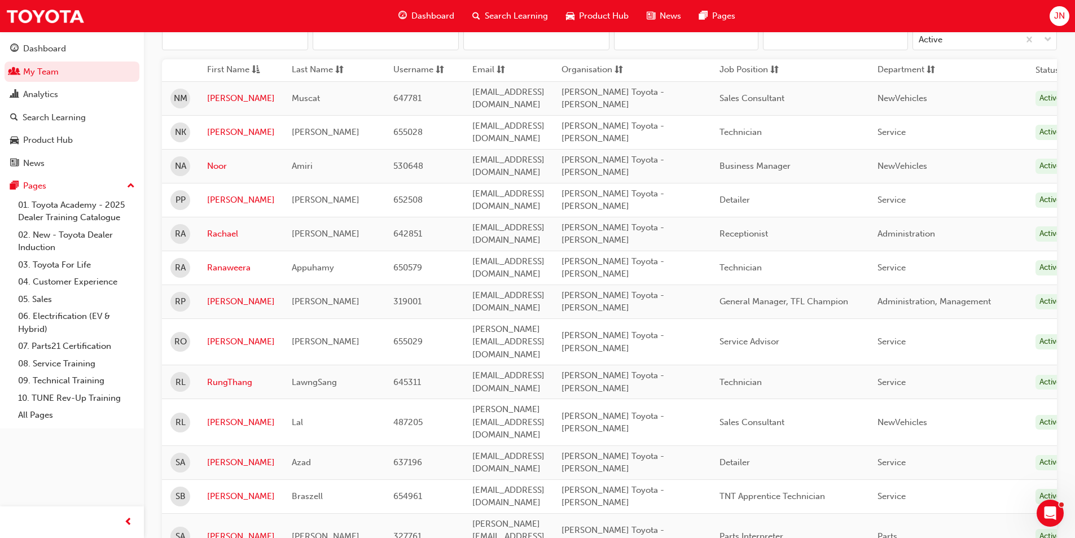
click at [553, 250] on td "[EMAIL_ADDRESS][DOMAIN_NAME]" at bounding box center [508, 267] width 89 height 34
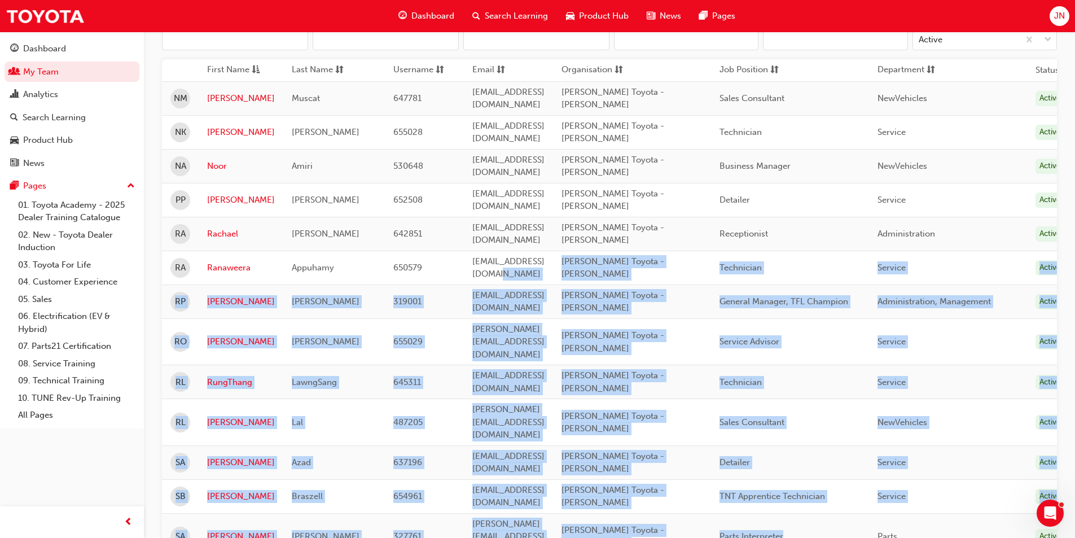
click at [873, 441] on tbody "NM [PERSON_NAME] 647781 [EMAIL_ADDRESS][DOMAIN_NAME] [PERSON_NAME] Toyota - [PE…" at bounding box center [618, 463] width 913 height 765
click at [869, 513] on td "Parts Interpreter" at bounding box center [790, 536] width 158 height 47
click at [869, 479] on td "TNT Apprentice Technician" at bounding box center [790, 496] width 158 height 34
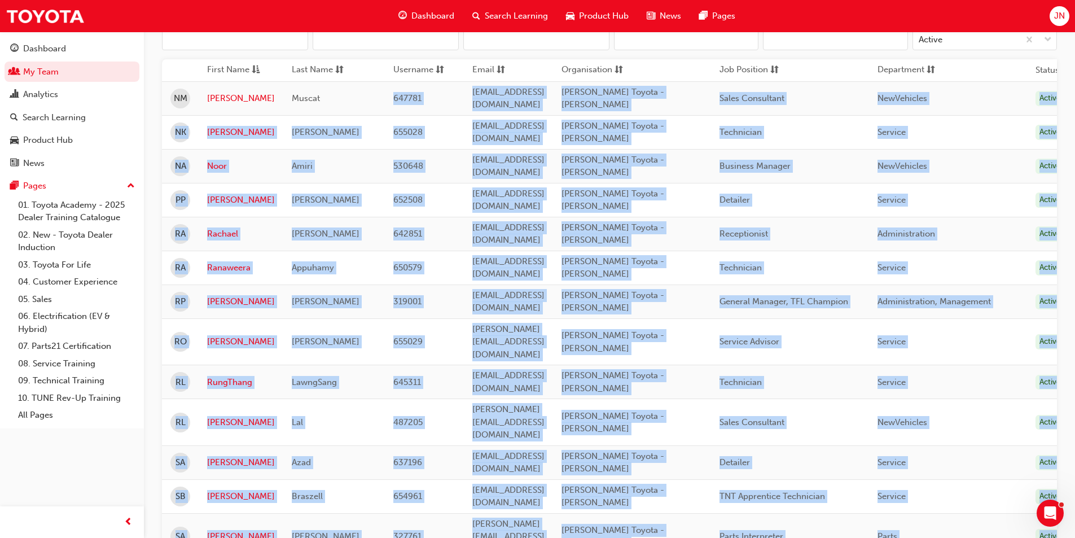
click at [332, 96] on tbody "NM [PERSON_NAME] 647781 [EMAIL_ADDRESS][DOMAIN_NAME] [PERSON_NAME] Toyota - [PE…" at bounding box center [618, 463] width 913 height 765
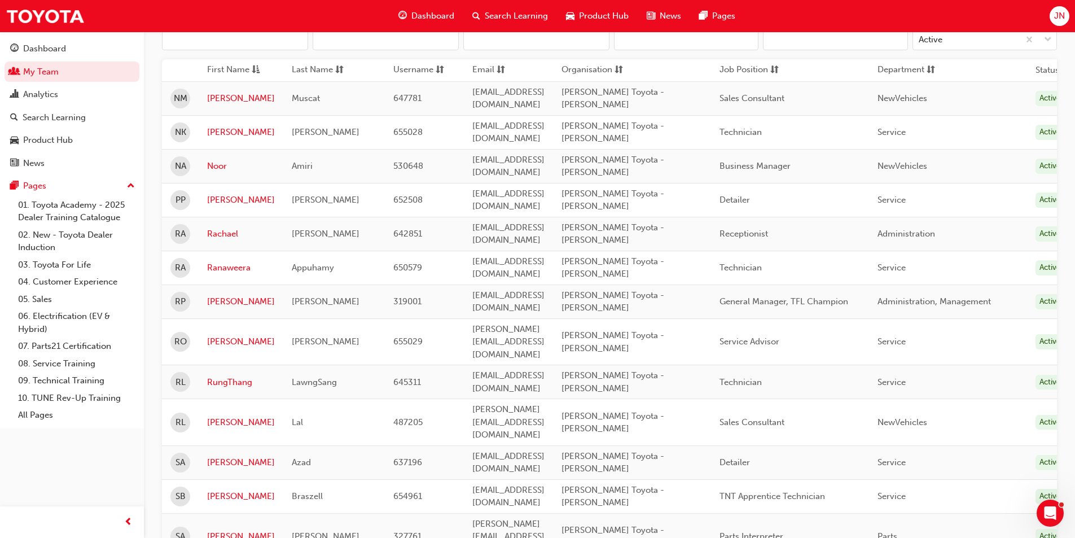
click at [292, 95] on span "Muscat" at bounding box center [306, 98] width 28 height 10
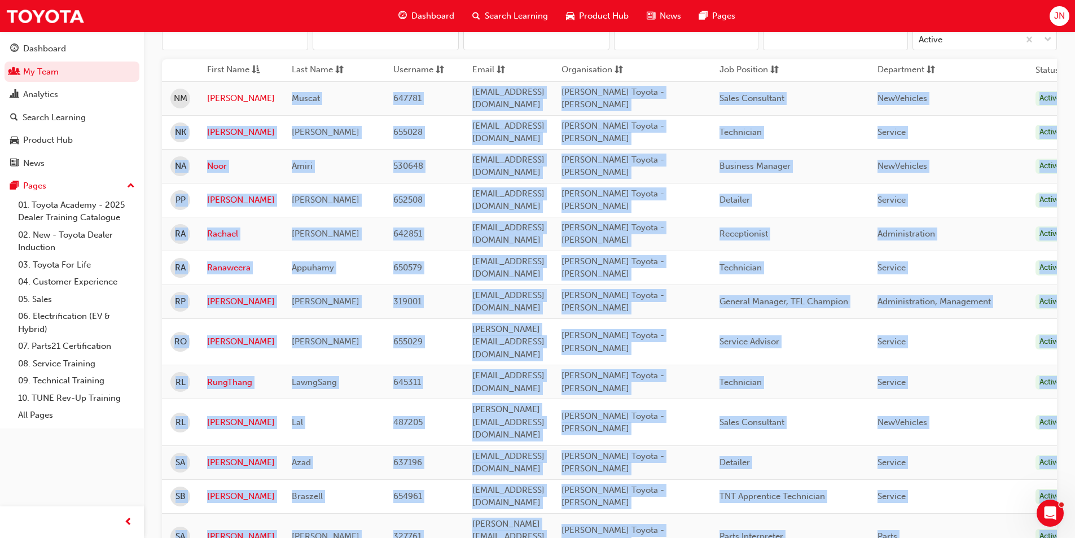
click at [904, 490] on tbody "NM [PERSON_NAME] 647781 [EMAIL_ADDRESS][DOMAIN_NAME] [PERSON_NAME] Toyota - [PE…" at bounding box center [618, 463] width 913 height 765
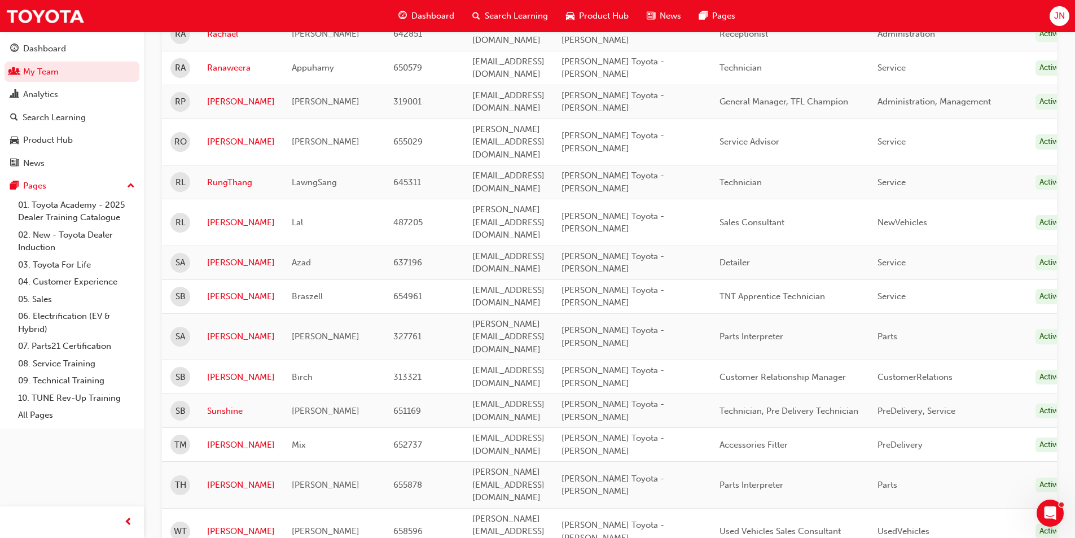
scroll to position [417, 0]
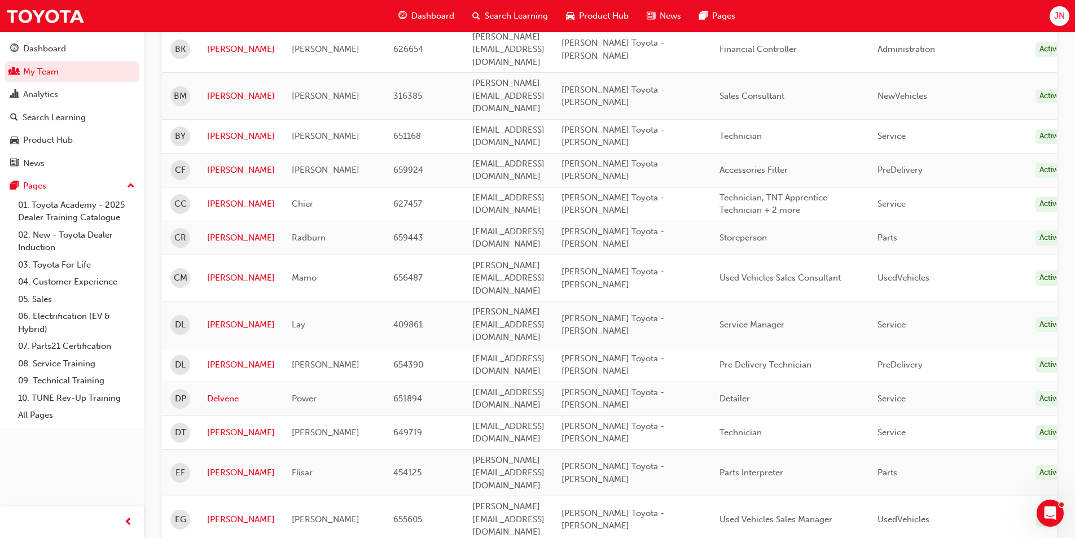
scroll to position [643, 0]
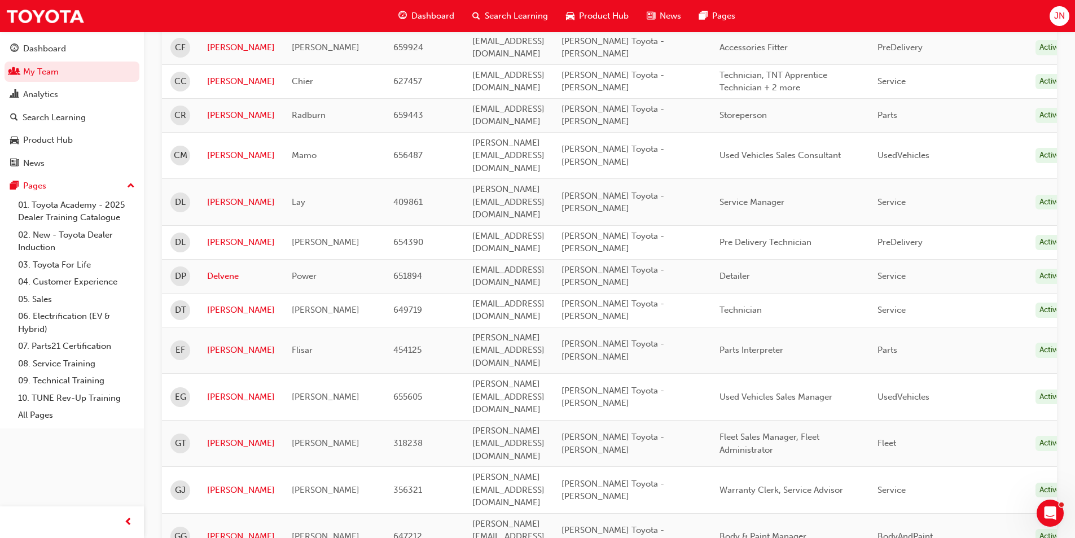
drag, startPoint x: 842, startPoint y: 421, endPoint x: 809, endPoint y: 410, distance: 34.6
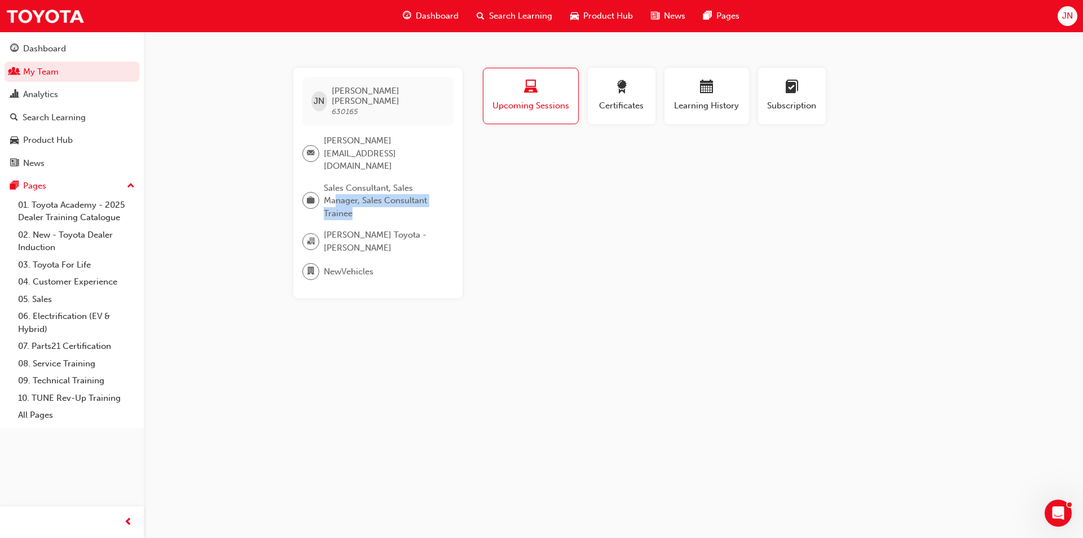
drag, startPoint x: 356, startPoint y: 180, endPoint x: 337, endPoint y: 163, distance: 25.6
click at [337, 182] on span "Sales Consultant, Sales Manager, Sales Consultant Trainee" at bounding box center [384, 201] width 121 height 38
click at [329, 182] on span "Sales Consultant, Sales Manager, Sales Consultant Trainee" at bounding box center [384, 201] width 121 height 38
drag, startPoint x: 329, startPoint y: 157, endPoint x: 390, endPoint y: 186, distance: 66.6
click at [390, 186] on span "Sales Consultant, Sales Manager, Sales Consultant Trainee" at bounding box center [384, 201] width 121 height 38
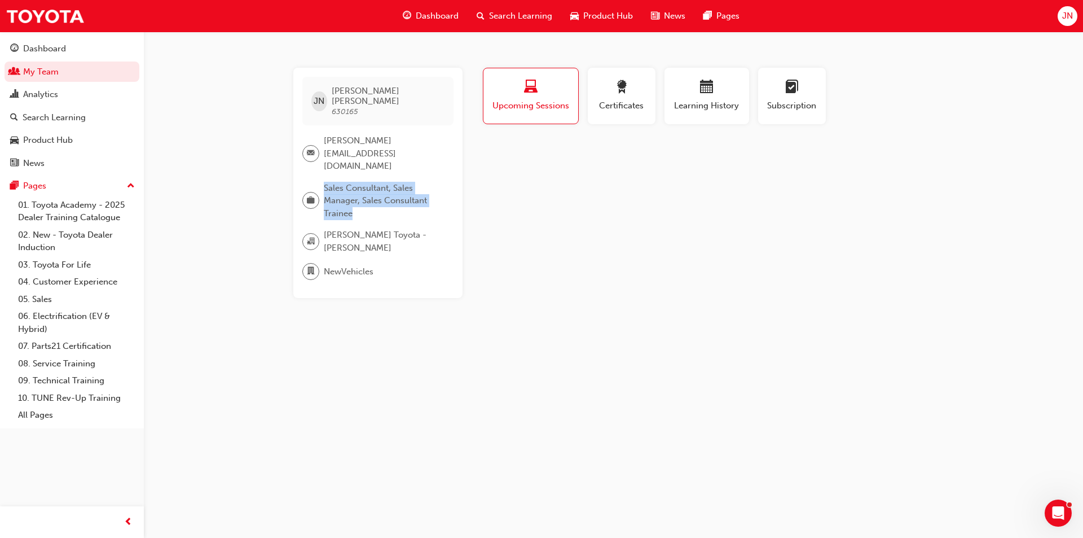
click at [390, 186] on span "Sales Consultant, Sales Manager, Sales Consultant Trainee" at bounding box center [384, 201] width 121 height 38
drag, startPoint x: 390, startPoint y: 186, endPoint x: 336, endPoint y: 158, distance: 60.8
click at [336, 182] on span "Sales Consultant, Sales Manager, Sales Consultant Trainee" at bounding box center [384, 201] width 121 height 38
click at [367, 182] on span "Sales Consultant, Sales Manager, Sales Consultant Trainee" at bounding box center [384, 201] width 121 height 38
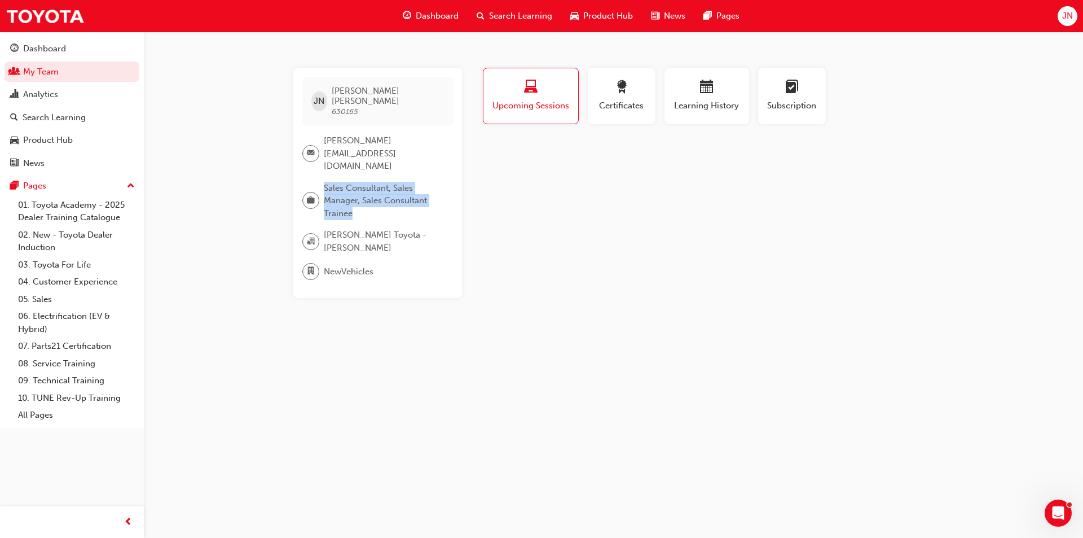
click at [367, 182] on span "Sales Consultant, Sales Manager, Sales Consultant Trainee" at bounding box center [384, 201] width 121 height 38
drag, startPoint x: 367, startPoint y: 178, endPoint x: 332, endPoint y: 156, distance: 41.8
click at [332, 182] on span "Sales Consultant, Sales Manager, Sales Consultant Trainee" at bounding box center [384, 201] width 121 height 38
click at [330, 182] on span "Sales Consultant, Sales Manager, Sales Consultant Trainee" at bounding box center [384, 201] width 121 height 38
drag, startPoint x: 330, startPoint y: 155, endPoint x: 372, endPoint y: 187, distance: 53.0
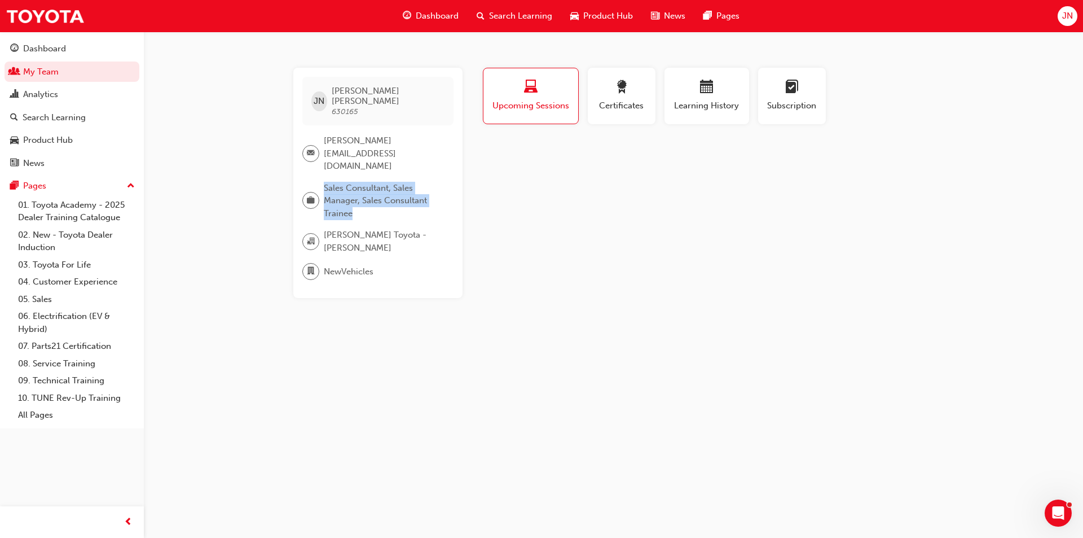
click at [372, 187] on span "Sales Consultant, Sales Manager, Sales Consultant Trainee" at bounding box center [384, 201] width 121 height 38
click at [334, 182] on span "Sales Consultant, Sales Manager, Sales Consultant Trainee" at bounding box center [384, 201] width 121 height 38
click at [333, 182] on span "Sales Consultant, Sales Manager, Sales Consultant Trainee" at bounding box center [384, 201] width 121 height 38
drag, startPoint x: 333, startPoint y: 157, endPoint x: 362, endPoint y: 185, distance: 39.9
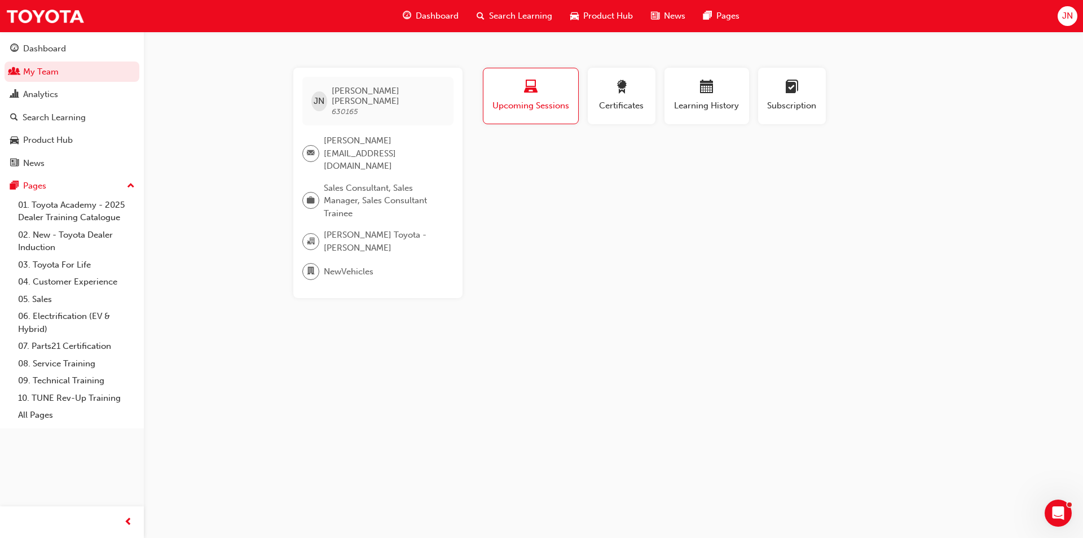
click at [362, 185] on span "Sales Consultant, Sales Manager, Sales Consultant Trainee" at bounding box center [384, 201] width 121 height 38
click at [339, 182] on span "Sales Consultant, Sales Manager, Sales Consultant Trainee" at bounding box center [384, 201] width 121 height 38
click at [360, 182] on span "Sales Consultant, Sales Manager, Sales Consultant Trainee" at bounding box center [384, 201] width 121 height 38
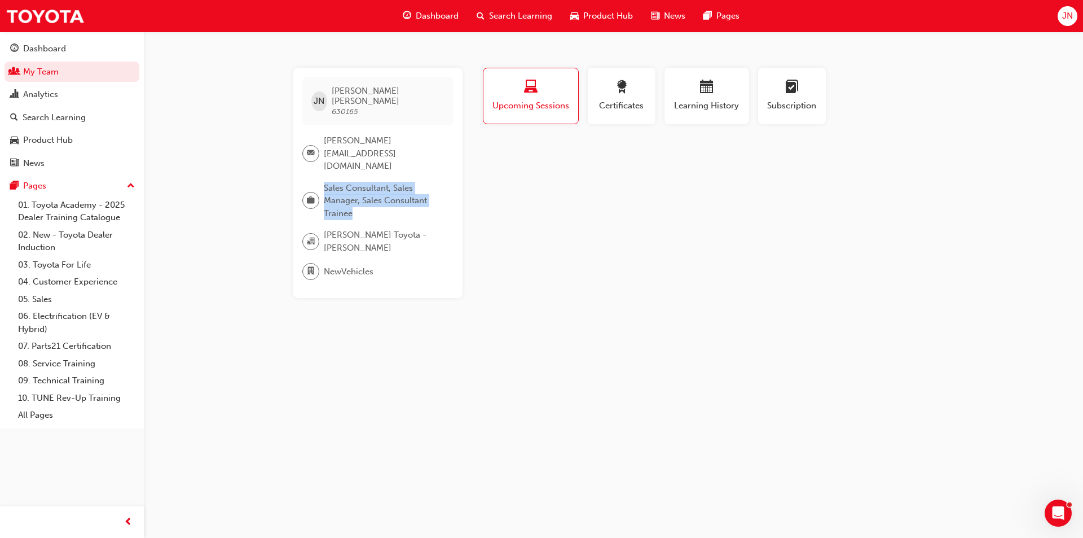
click at [360, 182] on span "Sales Consultant, Sales Manager, Sales Consultant Trainee" at bounding box center [384, 201] width 121 height 38
click at [340, 182] on span "Sales Consultant, Sales Manager, Sales Consultant Trainee" at bounding box center [384, 201] width 121 height 38
click at [367, 182] on span "Sales Consultant, Sales Manager, Sales Consultant Trainee" at bounding box center [384, 201] width 121 height 38
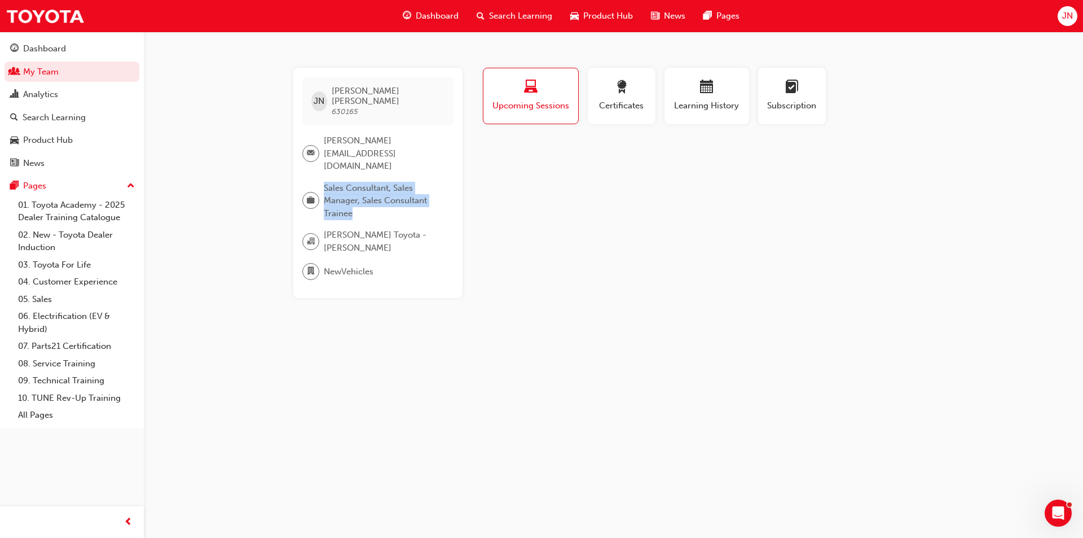
click at [333, 182] on span "Sales Consultant, Sales Manager, Sales Consultant Trainee" at bounding box center [384, 201] width 121 height 38
click at [358, 182] on span "Sales Consultant, Sales Manager, Sales Consultant Trainee" at bounding box center [384, 201] width 121 height 38
click at [335, 182] on span "Sales Consultant, Sales Manager, Sales Consultant Trainee" at bounding box center [384, 201] width 121 height 38
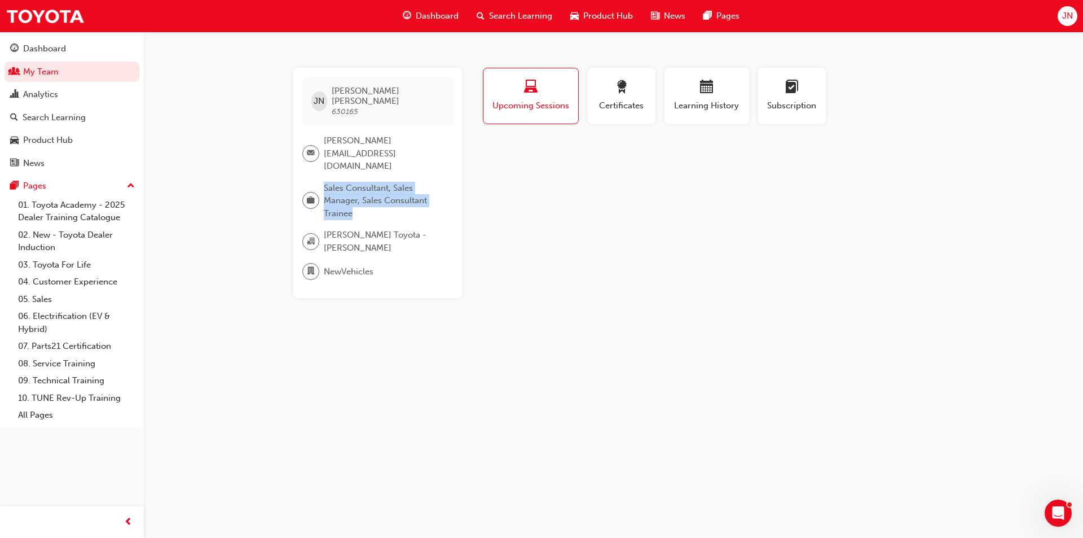
click at [335, 182] on span "Sales Consultant, Sales Manager, Sales Consultant Trainee" at bounding box center [384, 201] width 121 height 38
click at [358, 182] on span "Sales Consultant, Sales Manager, Sales Consultant Trainee" at bounding box center [384, 201] width 121 height 38
click at [337, 182] on span "Sales Consultant, Sales Manager, Sales Consultant Trainee" at bounding box center [384, 201] width 121 height 38
click at [336, 182] on span "Sales Consultant, Sales Manager, Sales Consultant Trainee" at bounding box center [384, 201] width 121 height 38
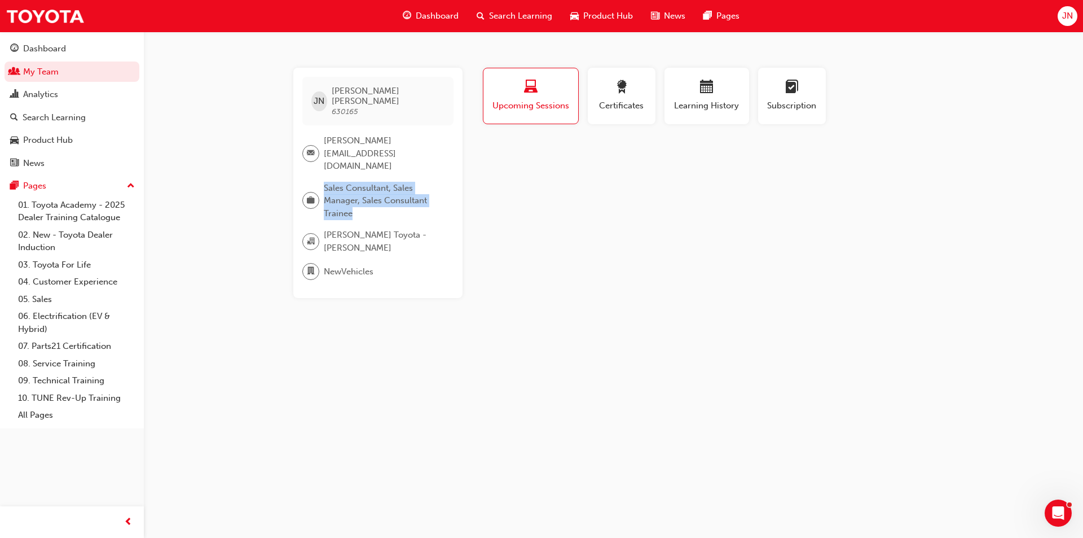
click at [363, 182] on span "Sales Consultant, Sales Manager, Sales Consultant Trainee" at bounding box center [384, 201] width 121 height 38
click at [336, 182] on span "Sales Consultant, Sales Manager, Sales Consultant Trainee" at bounding box center [384, 201] width 121 height 38
click at [641, 105] on span "Certificates" at bounding box center [621, 105] width 51 height 13
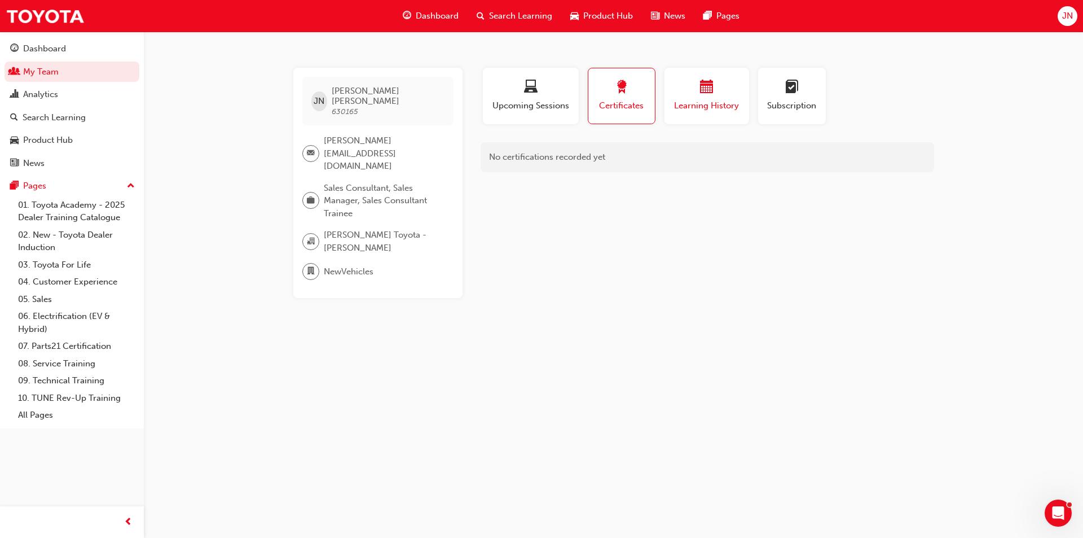
click at [699, 96] on div "button" at bounding box center [707, 88] width 68 height 17
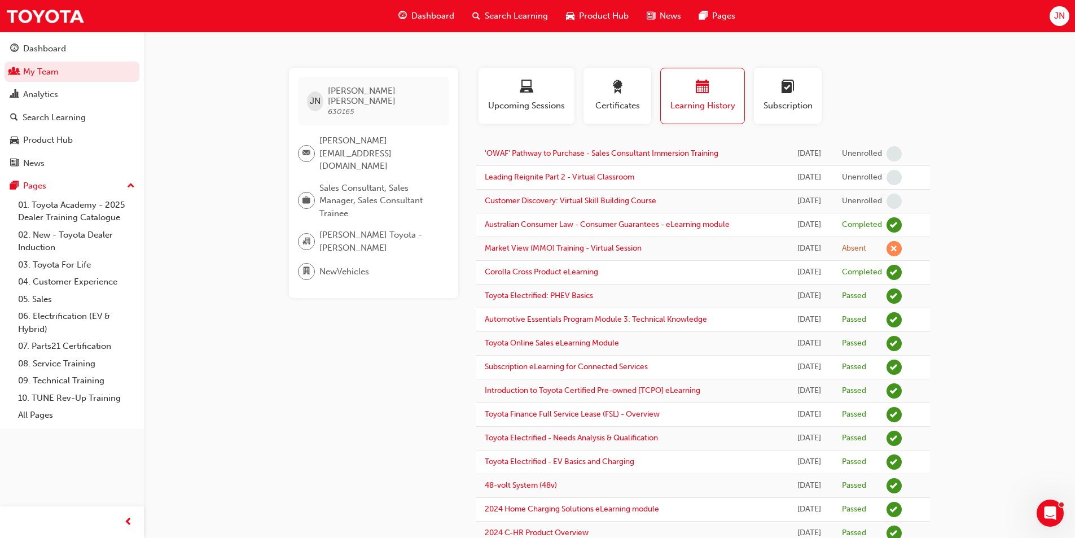
click at [794, 157] on div "[DATE]" at bounding box center [809, 153] width 31 height 13
click at [825, 316] on div "[DATE]" at bounding box center [809, 319] width 31 height 13
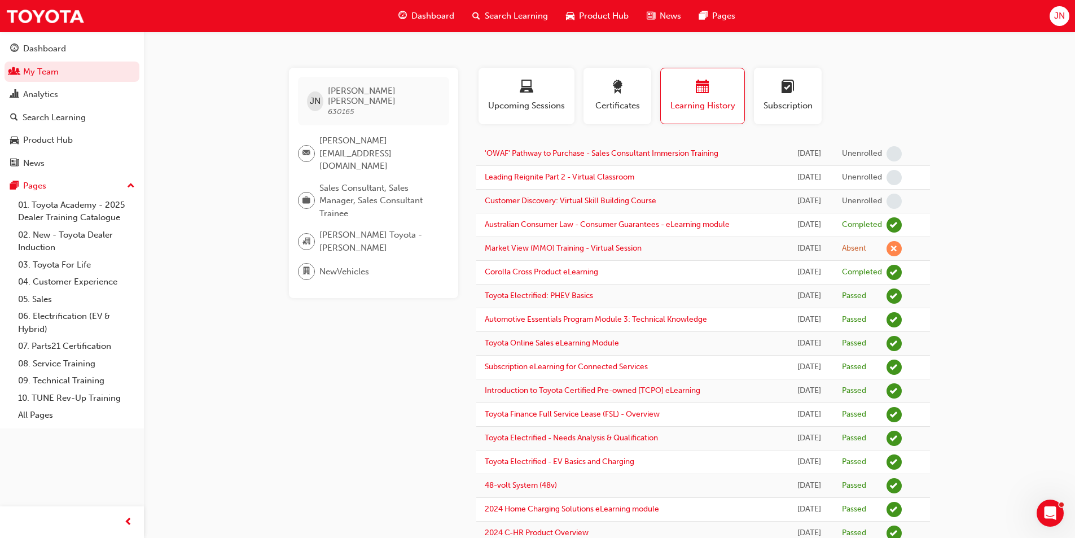
click at [794, 156] on div "[DATE]" at bounding box center [809, 153] width 31 height 13
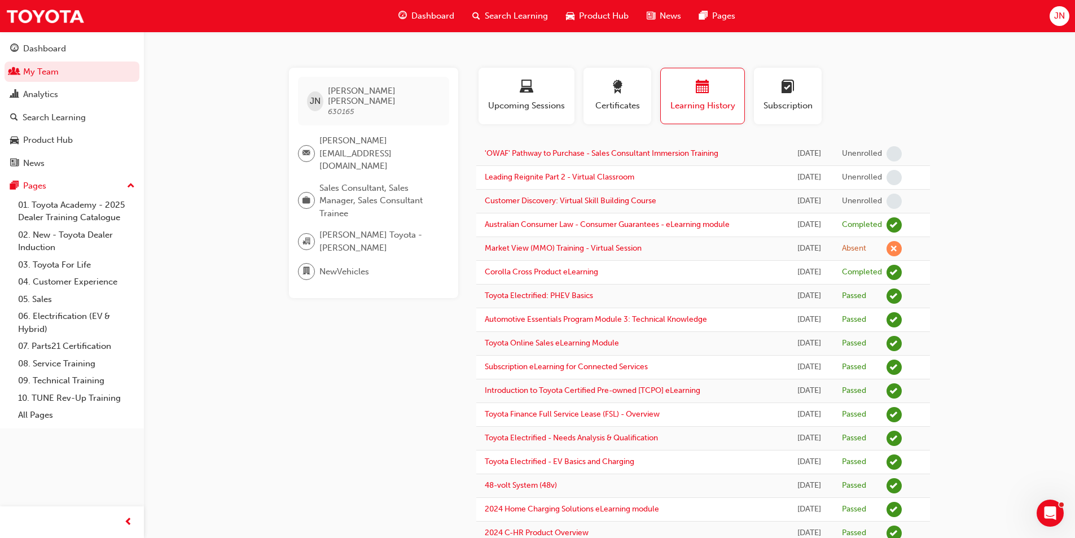
click at [874, 368] on div "Passed" at bounding box center [872, 366] width 60 height 15
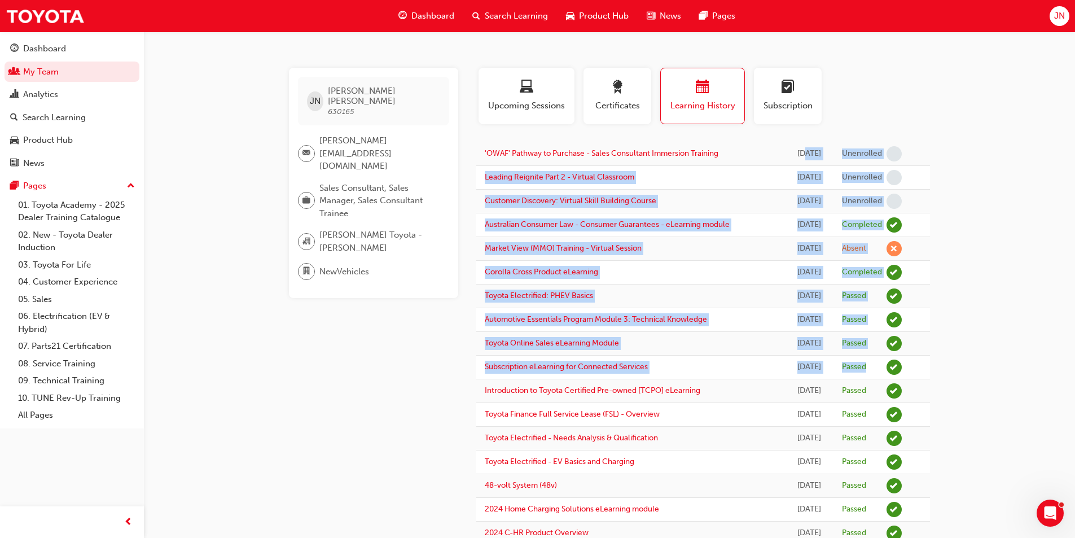
click at [794, 155] on div "[DATE]" at bounding box center [809, 153] width 31 height 13
click at [837, 385] on td "Passed" at bounding box center [871, 391] width 77 height 24
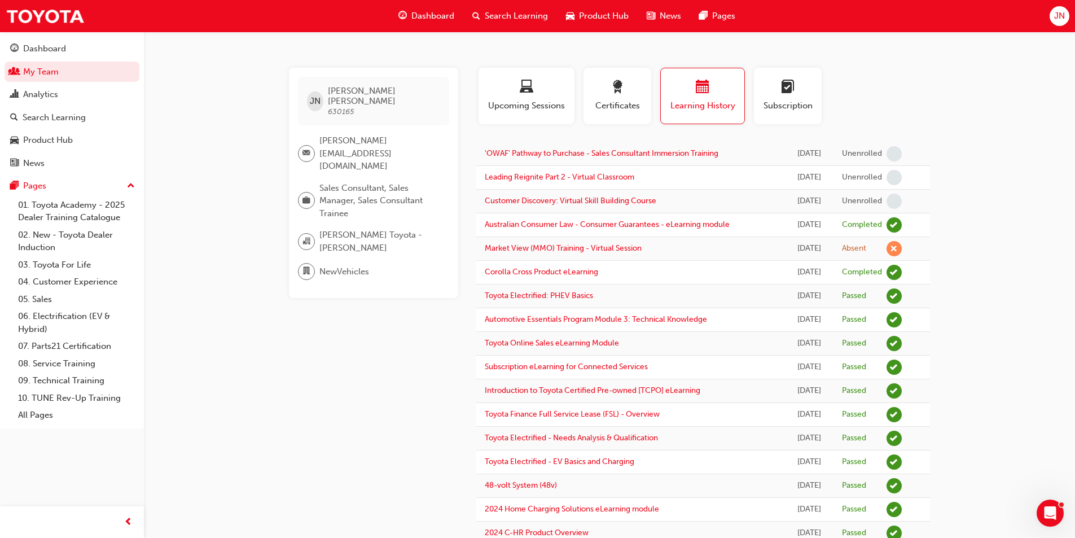
click at [785, 149] on td "[DATE]" at bounding box center [809, 154] width 48 height 24
click at [803, 344] on div "[DATE]" at bounding box center [809, 343] width 31 height 13
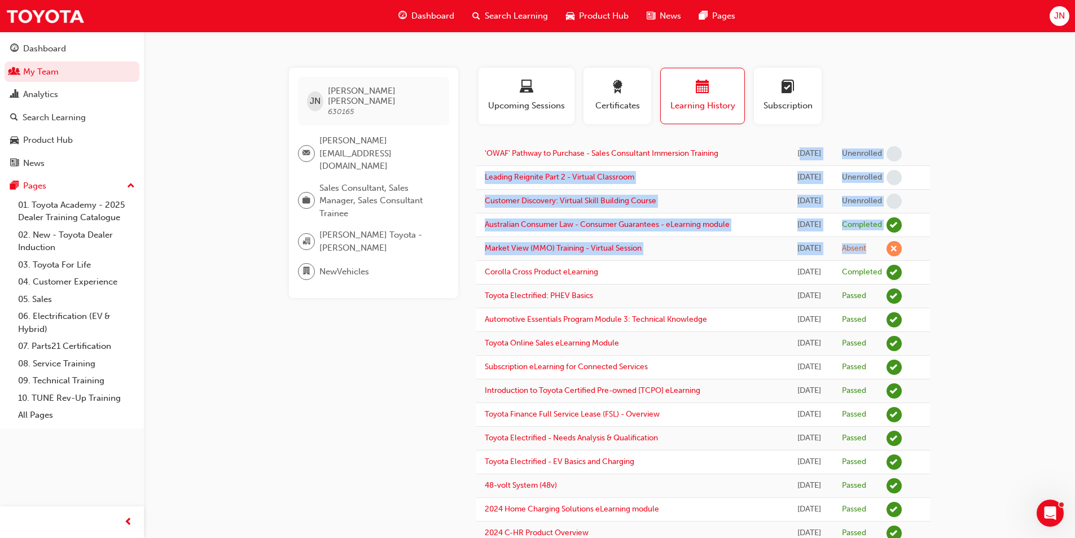
click at [794, 147] on div "[DATE]" at bounding box center [809, 153] width 31 height 13
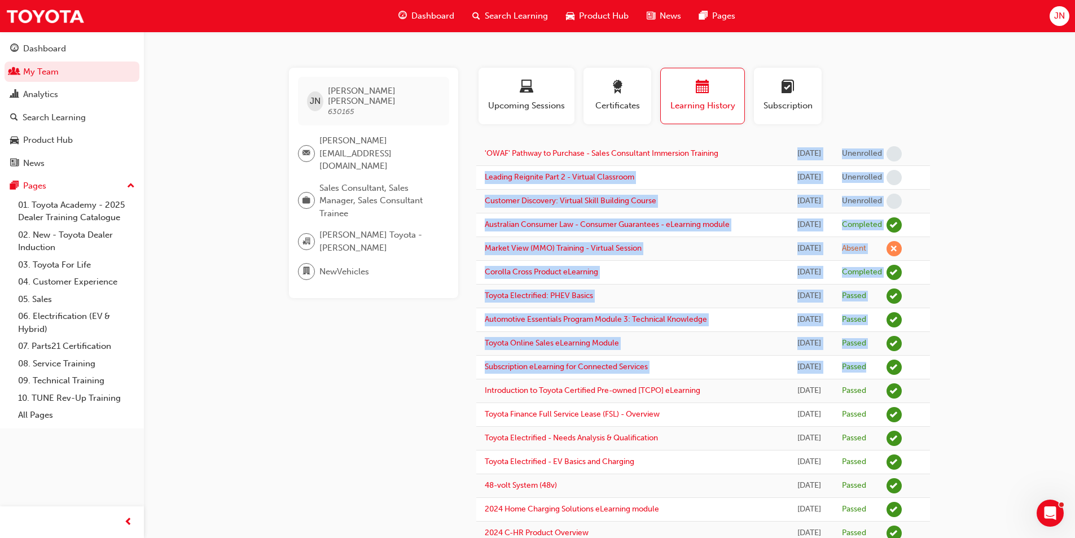
click at [873, 376] on td "Passed" at bounding box center [871, 367] width 77 height 24
